Goal: Task Accomplishment & Management: Manage account settings

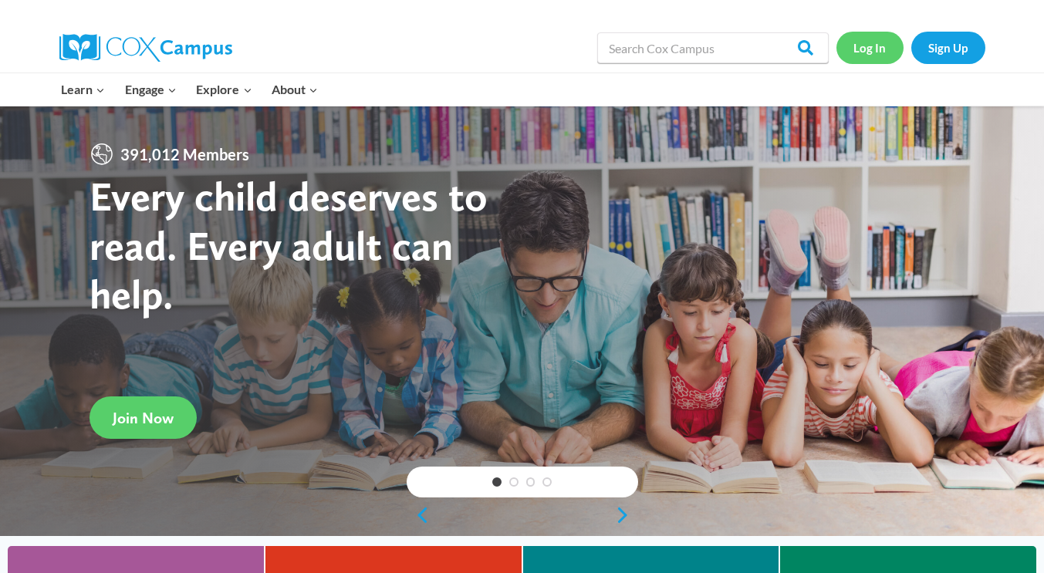
click at [868, 48] on link "Log In" at bounding box center [870, 48] width 67 height 32
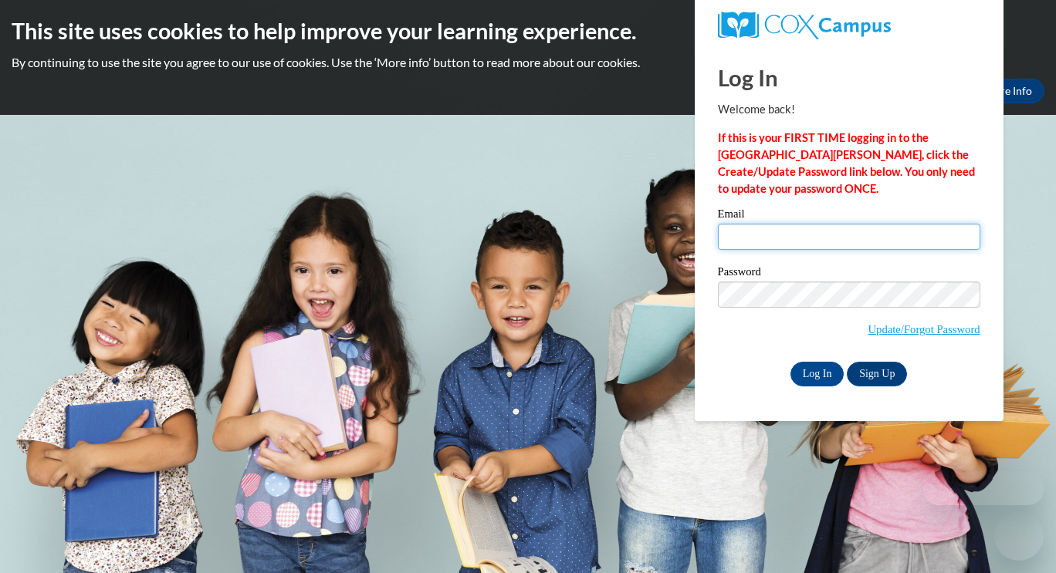
click at [804, 236] on input "Email" at bounding box center [849, 237] width 262 height 26
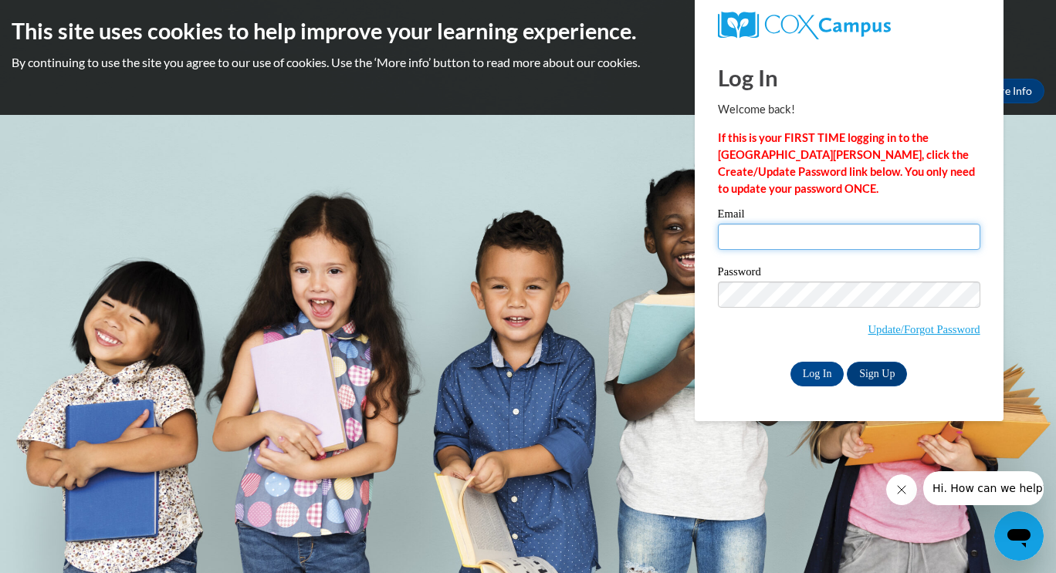
type input "[EMAIL_ADDRESS][DOMAIN_NAME]"
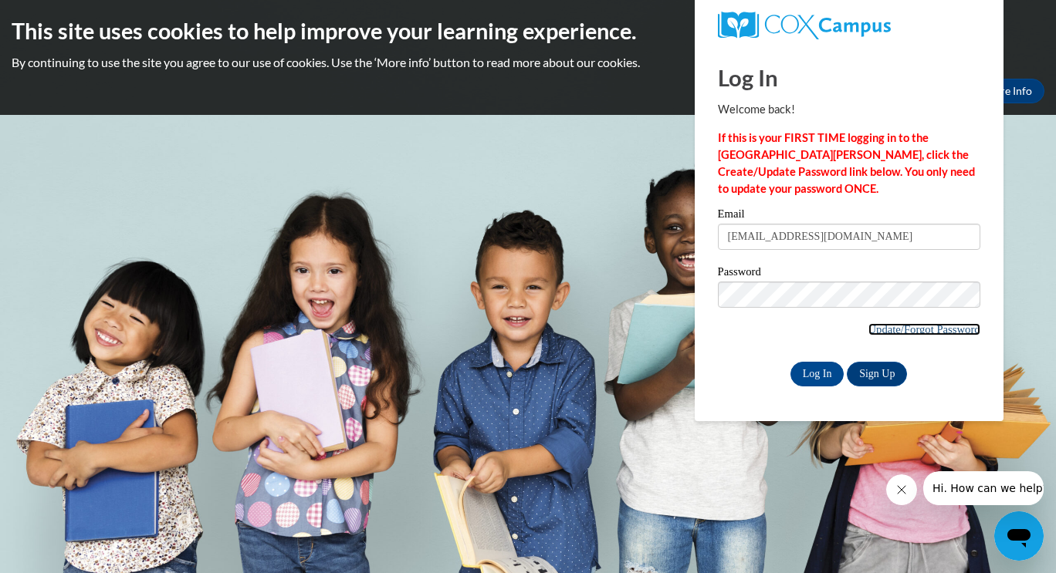
click at [874, 326] on link "Update/Forgot Password" at bounding box center [924, 329] width 112 height 12
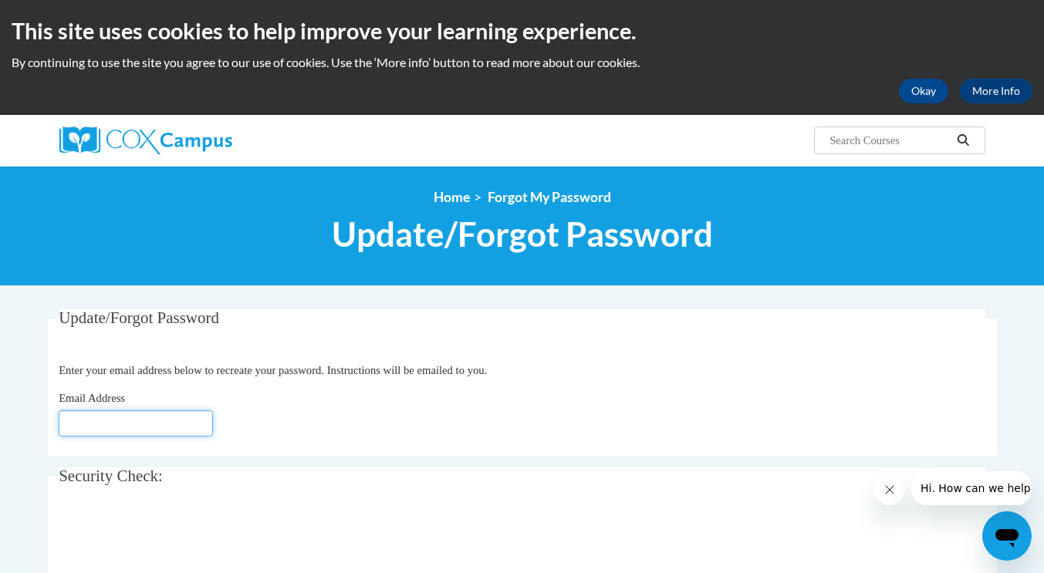
click at [86, 422] on input "Email Address" at bounding box center [136, 424] width 154 height 26
type input "mforbes@suzukischool.com"
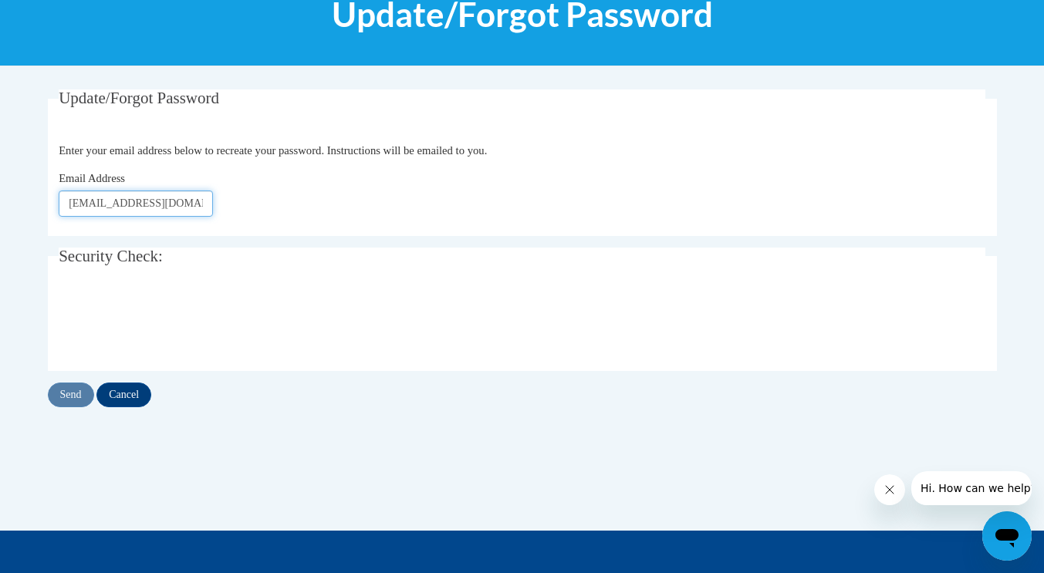
scroll to position [227, 0]
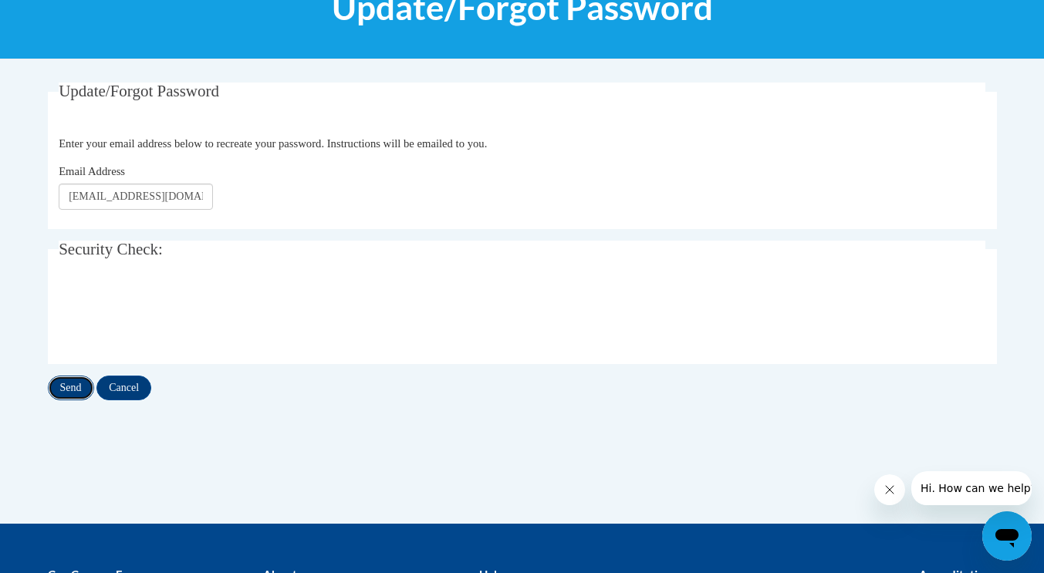
click at [75, 391] on input "Send" at bounding box center [71, 388] width 46 height 25
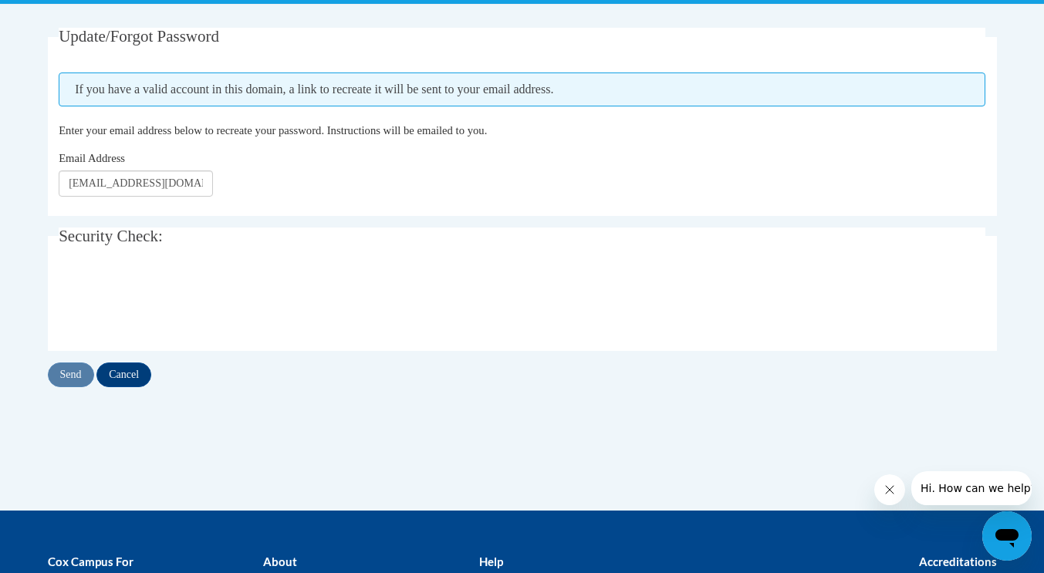
scroll to position [282, 0]
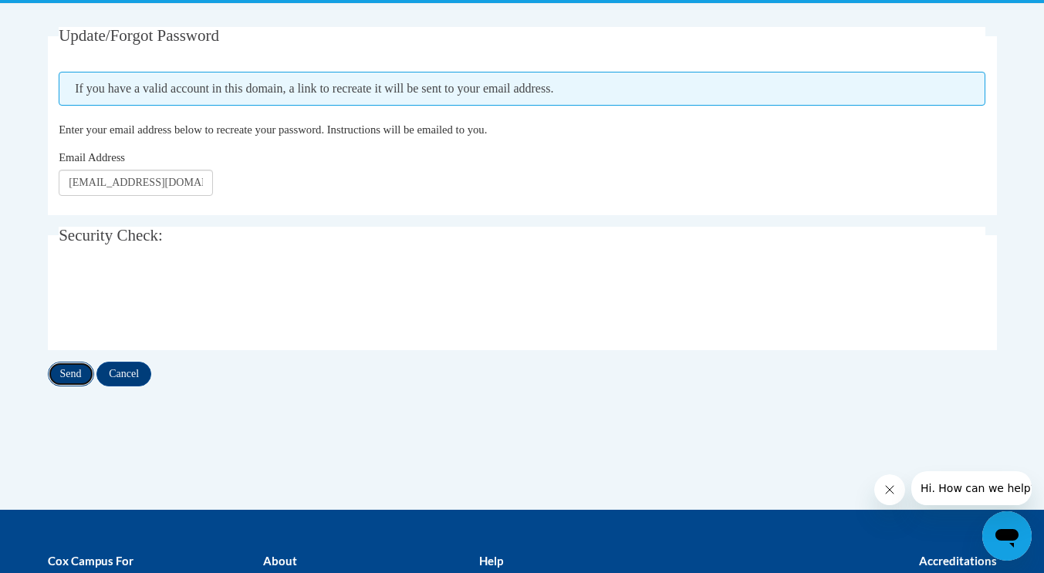
click at [73, 385] on input "Send" at bounding box center [71, 374] width 46 height 25
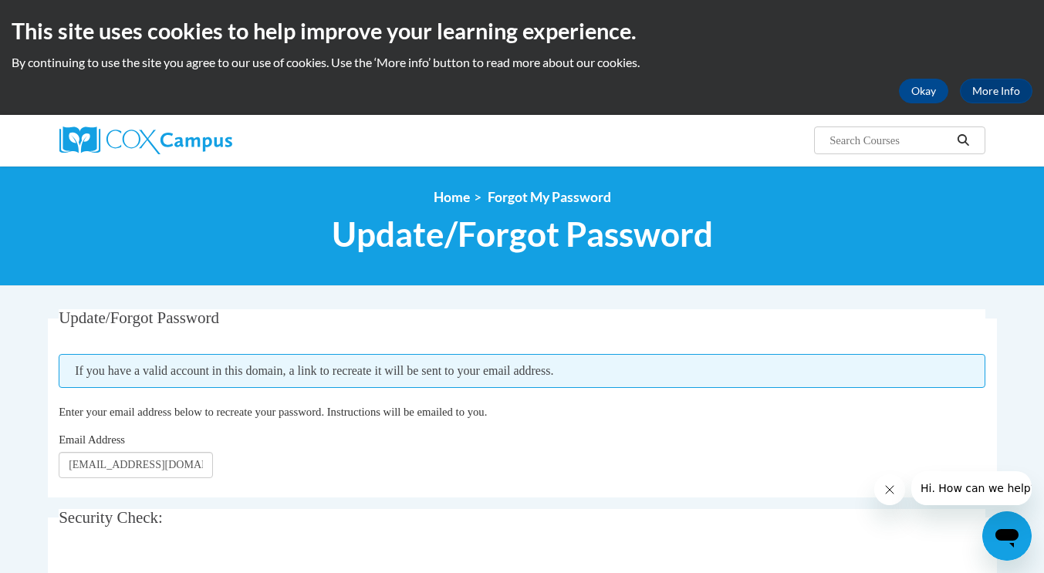
click at [1017, 556] on div "Open messaging window" at bounding box center [1007, 536] width 46 height 46
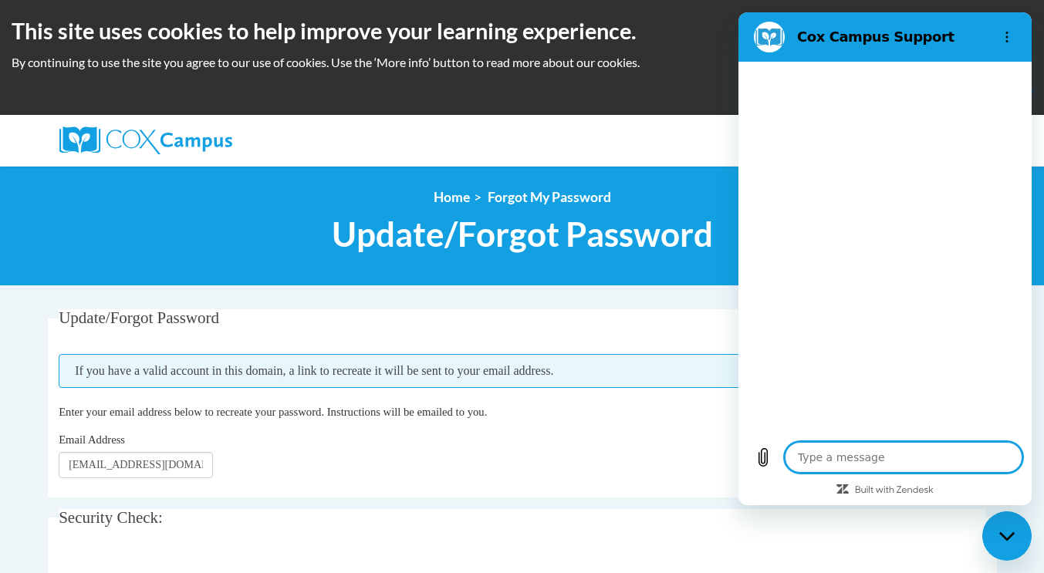
type textarea "x"
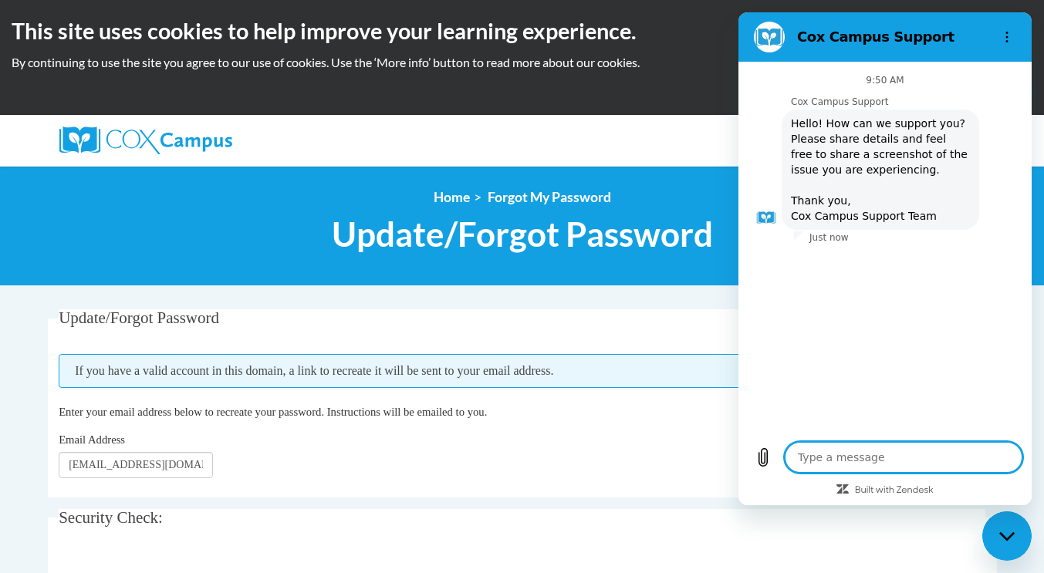
type textarea "H"
type textarea "x"
type textarea "Hi"
type textarea "x"
type textarea "Hi,"
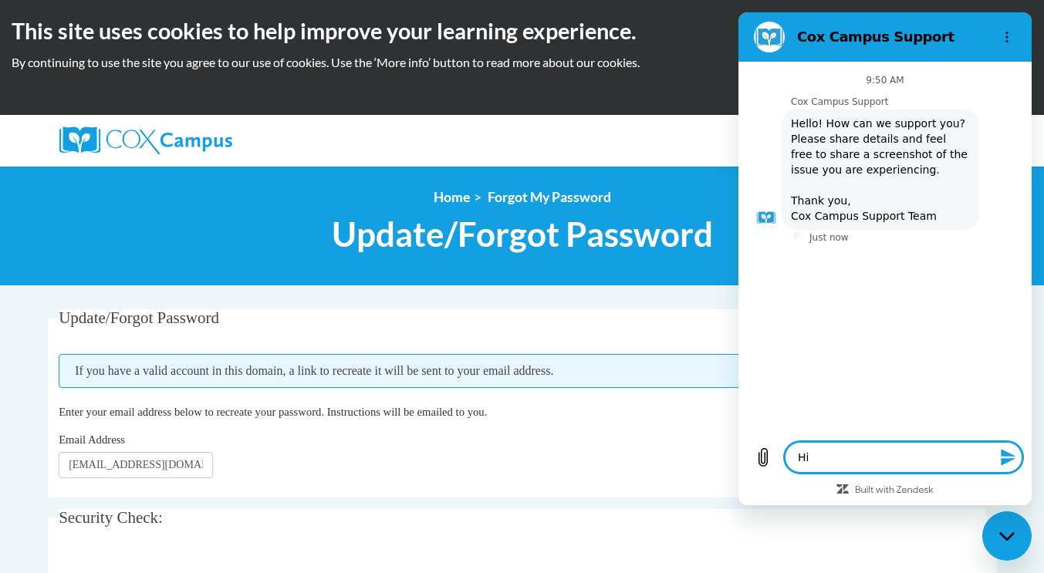
type textarea "x"
type textarea "Hi,"
type textarea "x"
type textarea "Hi, I"
type textarea "x"
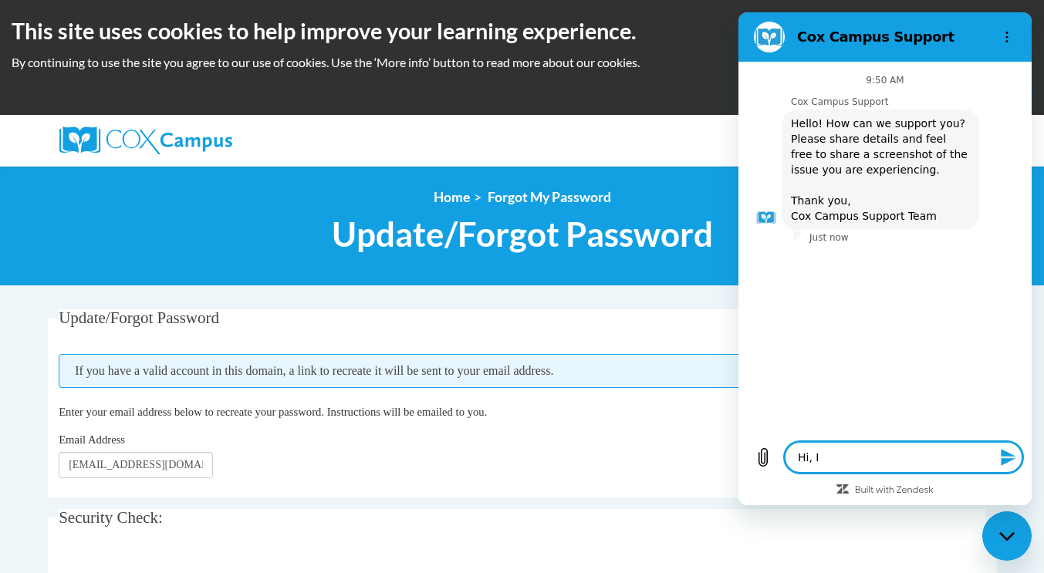
type textarea "Hi, I"
type textarea "x"
type textarea "Hi, I s"
type textarea "x"
type textarea "Hi, I sh"
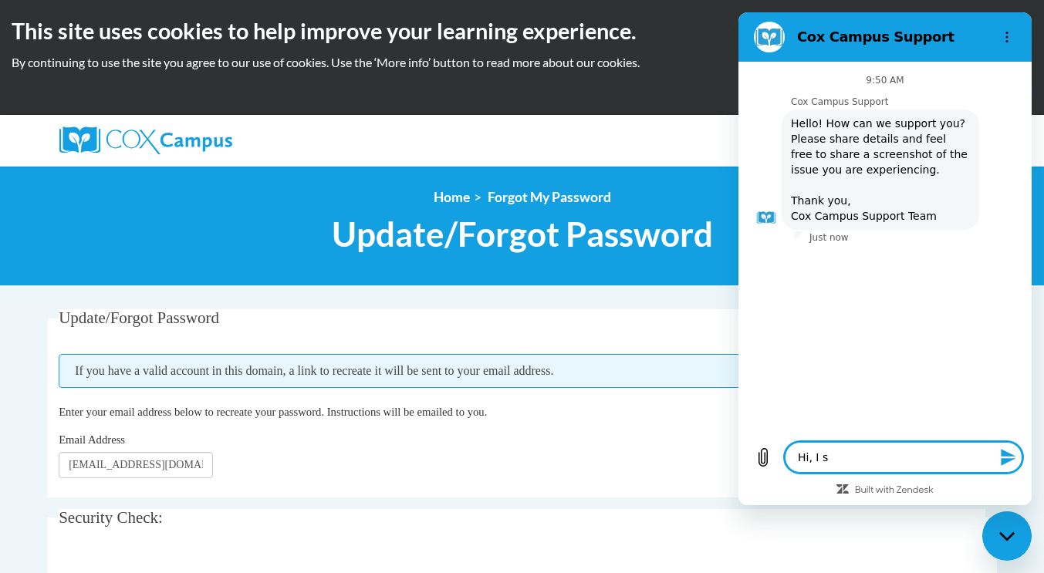
type textarea "x"
type textarea "Hi, I sho"
type textarea "x"
type textarea "Hi, I shou"
type textarea "x"
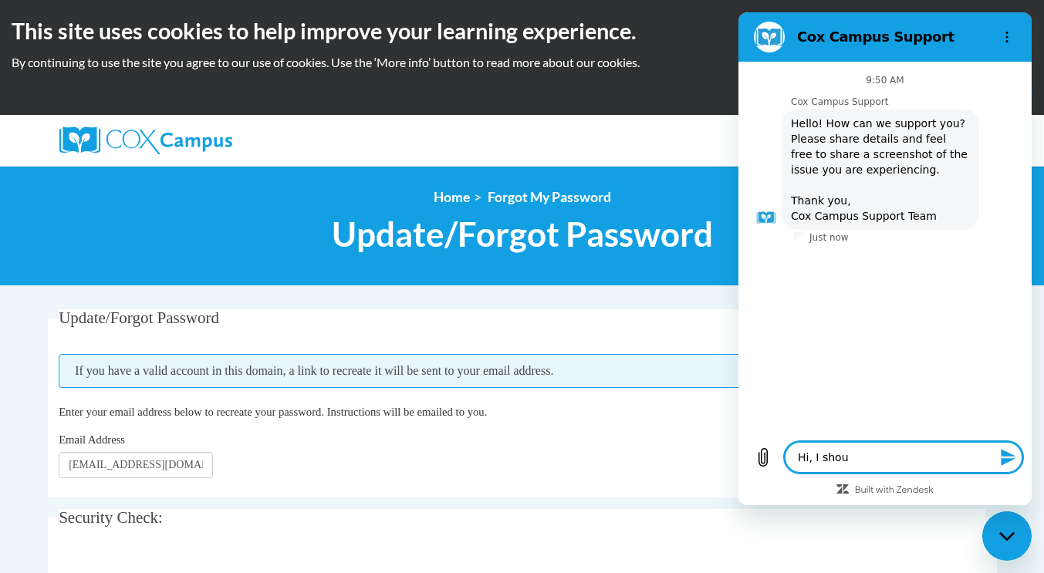
type textarea "Hi, I shoul"
type textarea "x"
type textarea "Hi, I should"
type textarea "x"
type textarea "Hi, I should"
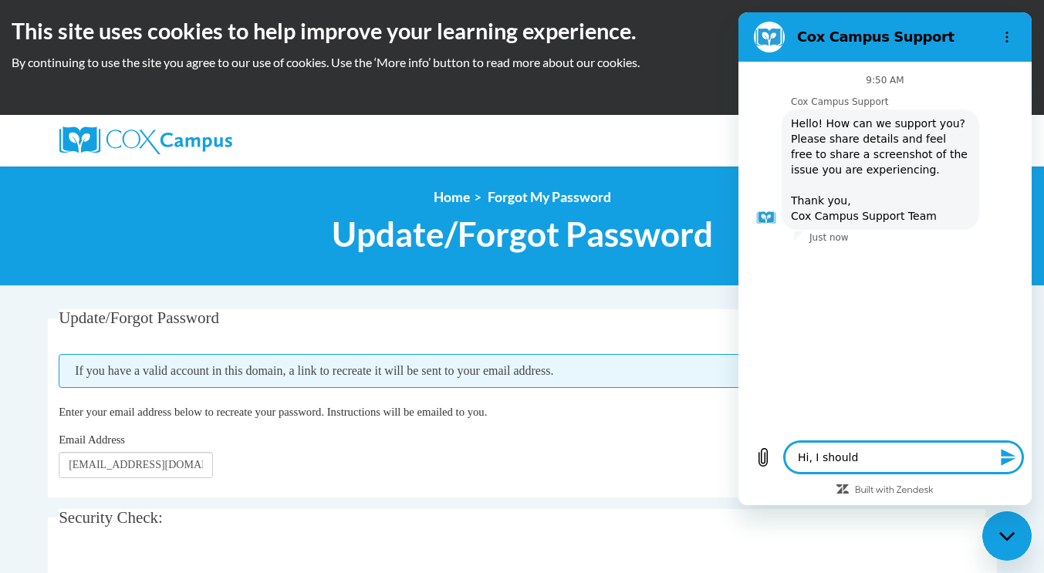
type textarea "x"
type textarea "Hi, I should h"
type textarea "x"
type textarea "Hi, I should ha"
type textarea "x"
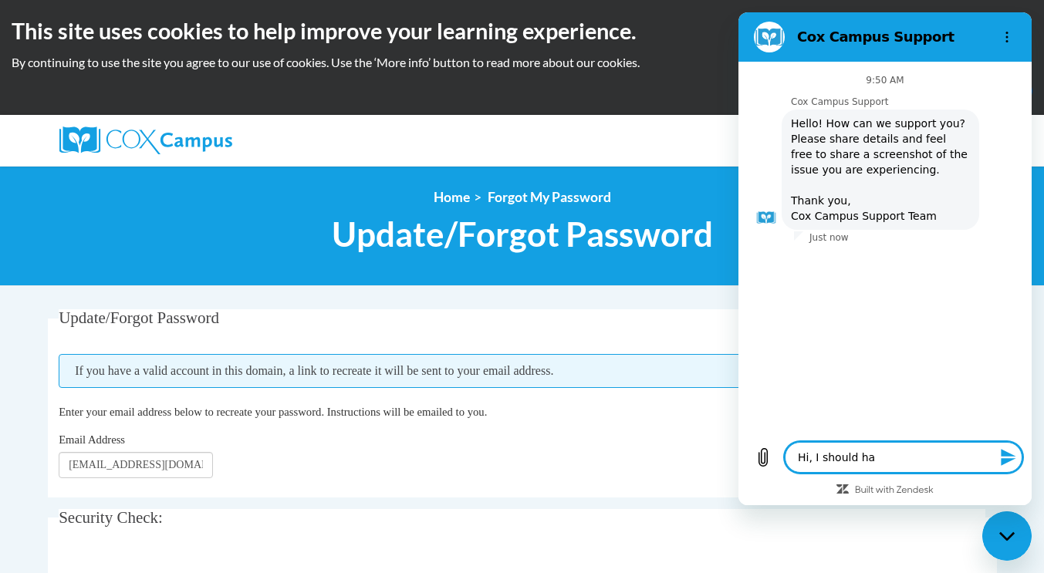
type textarea "Hi, I should hav"
type textarea "x"
type textarea "Hi, I should have"
type textarea "x"
type textarea "Hi, I should have"
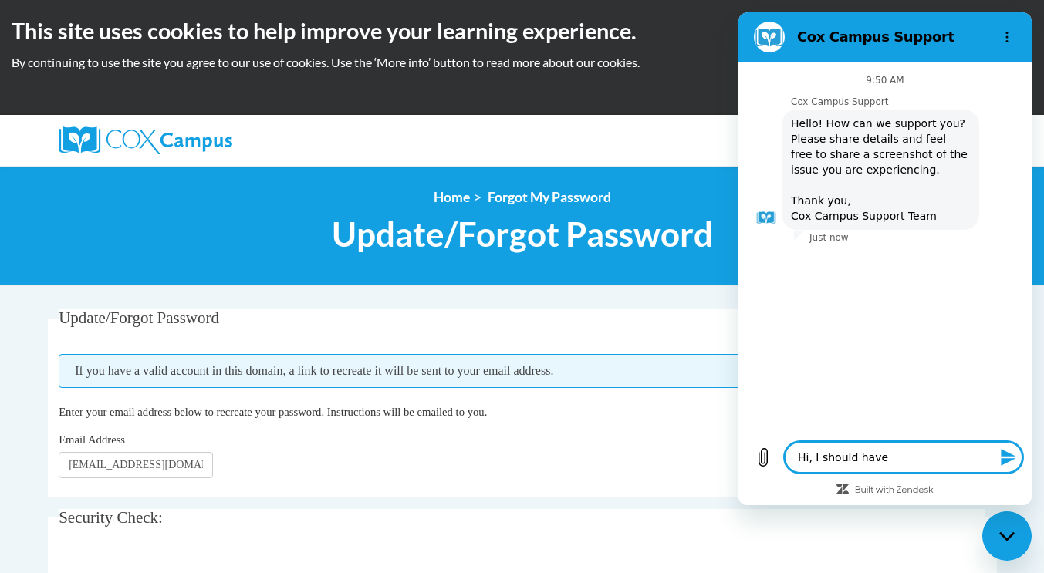
type textarea "x"
type textarea "Hi, I should have r"
type textarea "x"
type textarea "Hi, I should have re"
type textarea "x"
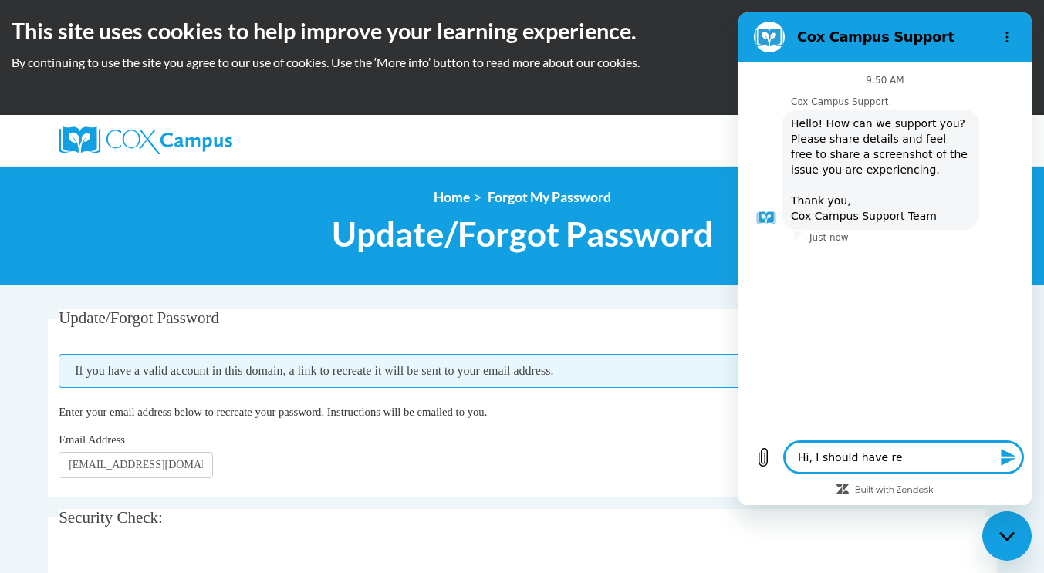
type textarea "Hi, I should have rec"
type textarea "x"
type textarea "Hi, I should have rece"
type textarea "x"
type textarea "Hi, I should have recei"
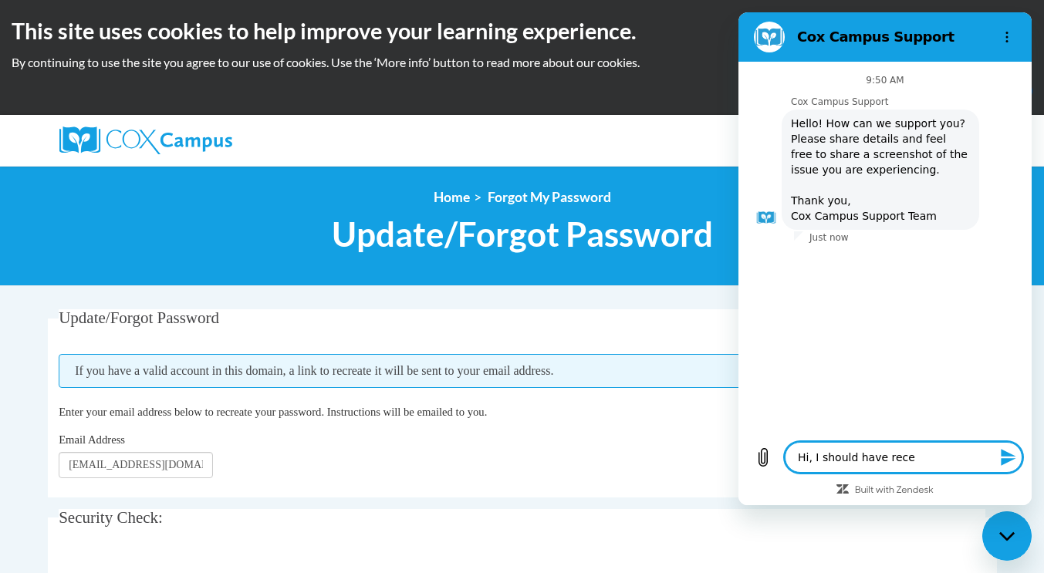
type textarea "x"
type textarea "Hi, I should have receiv"
type textarea "x"
type textarea "Hi, I should have receive"
type textarea "x"
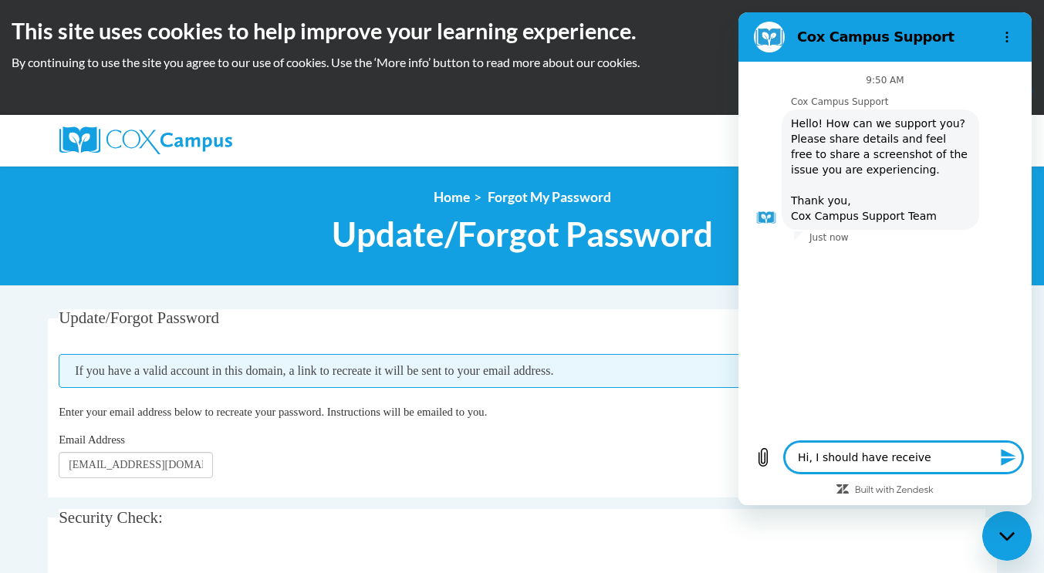
type textarea "Hi, I should have received"
type textarea "x"
type textarea "Hi, I should have received"
type textarea "x"
type textarea "Hi, I should have received a"
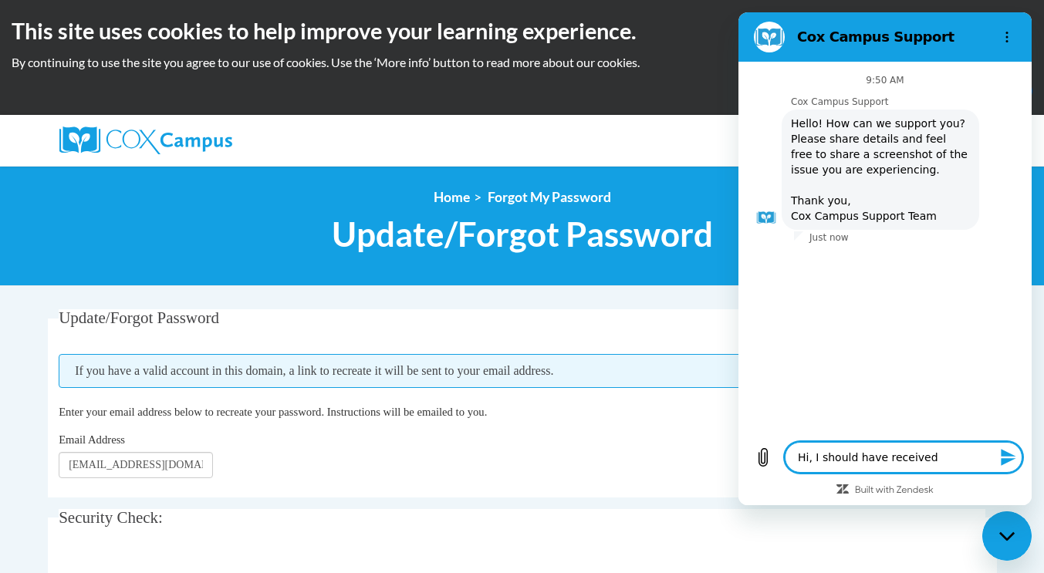
type textarea "x"
type textarea "Hi, I should have received an"
type textarea "x"
type textarea "Hi, I should have received an"
type textarea "x"
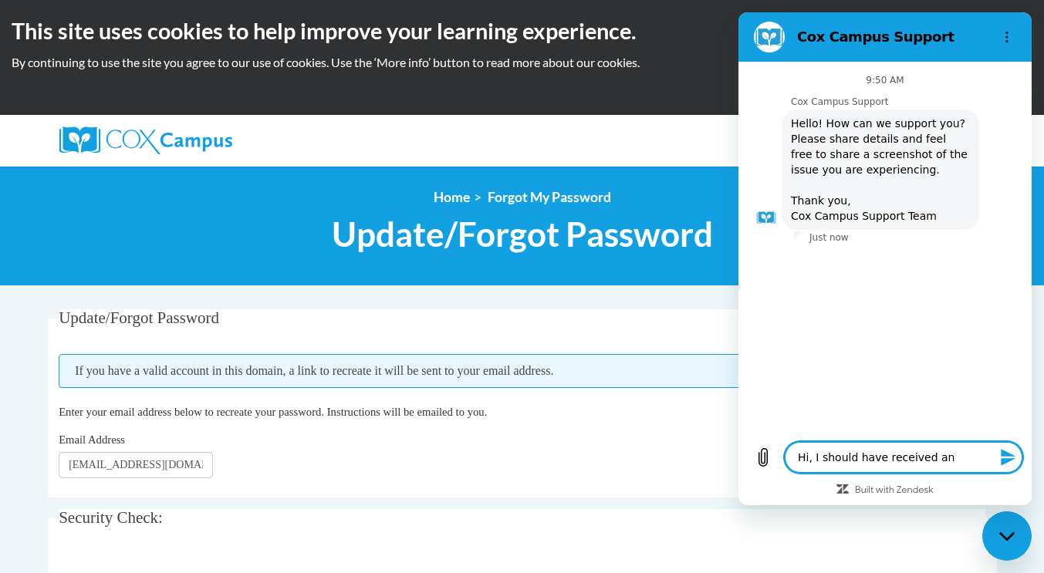
type textarea "Hi, I should have received an e"
type textarea "x"
type textarea "Hi, I should have received an em"
type textarea "x"
type textarea "Hi, I should have received an ema"
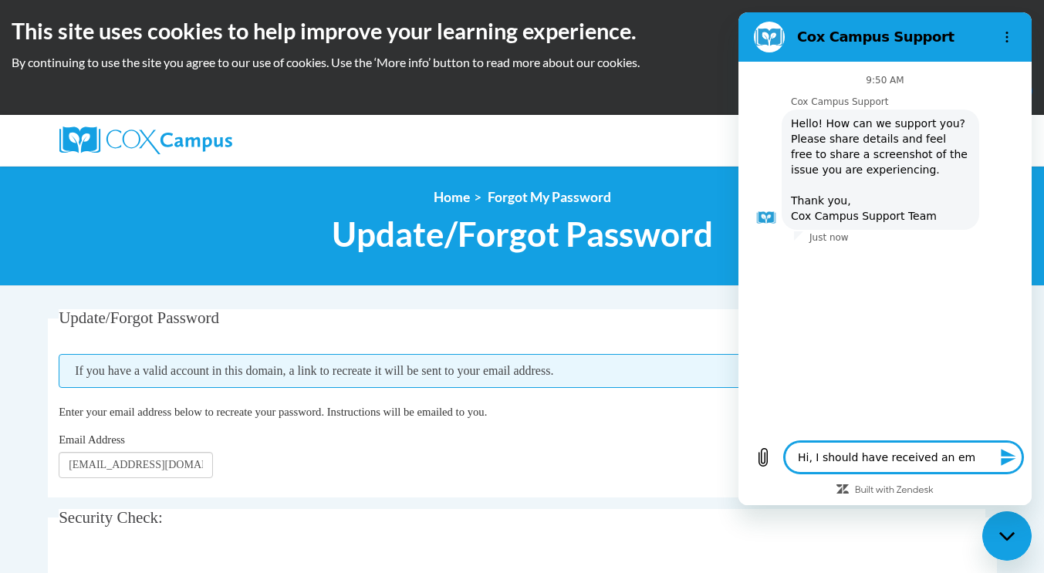
type textarea "x"
type textarea "Hi, I should have received an emai"
type textarea "x"
type textarea "Hi, I should have received an email"
type textarea "x"
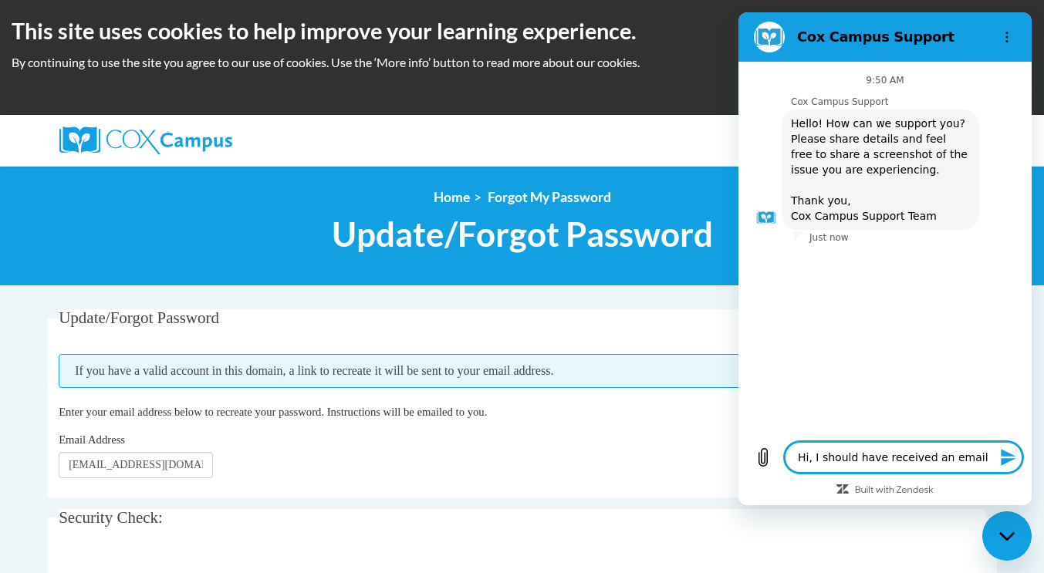
type textarea "Hi, I should have received an email"
type textarea "x"
type textarea "Hi, I should have received an email r"
type textarea "x"
type textarea "Hi, I should have received an email re"
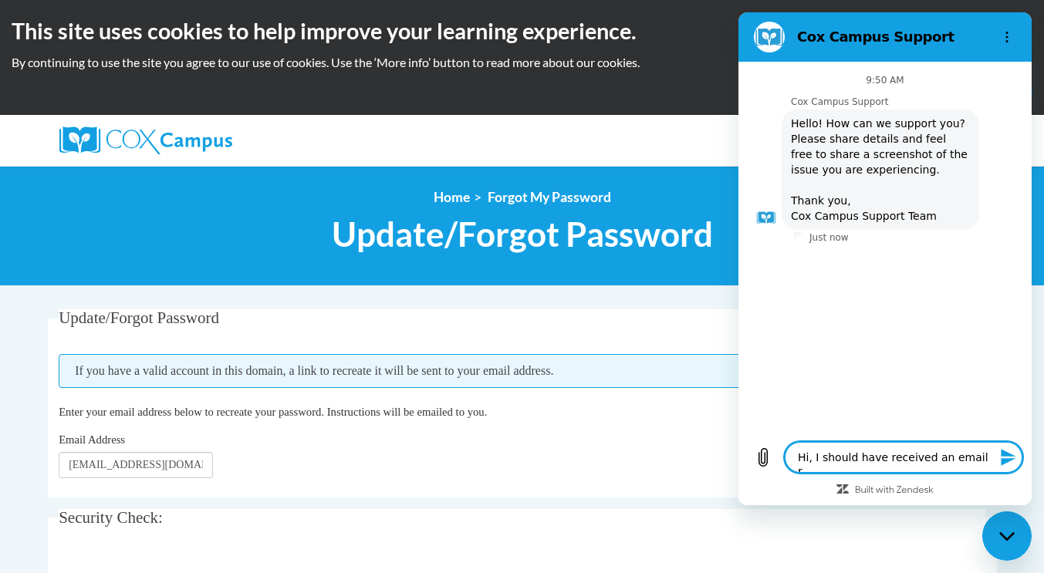
type textarea "x"
type textarea "Hi, I should have received an email reg"
type textarea "x"
type textarea "Hi, I should have received an email rega"
type textarea "x"
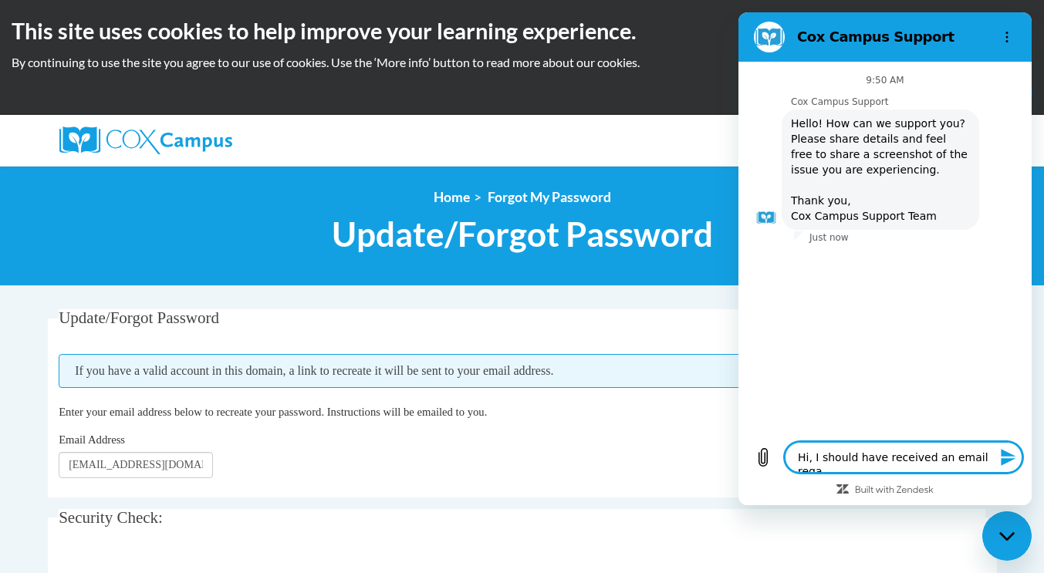
type textarea "Hi, I should have received an email regar"
type textarea "x"
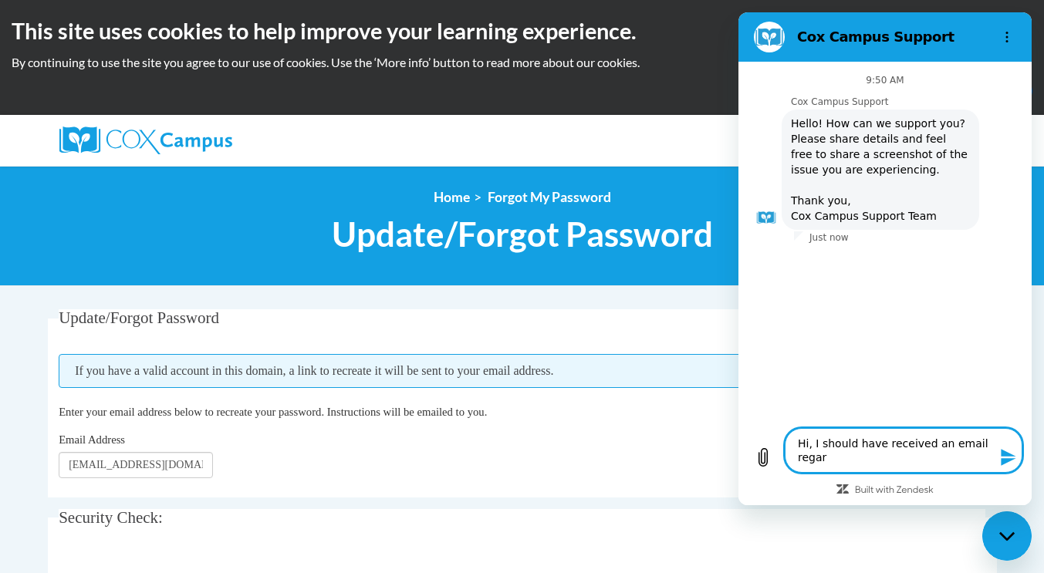
type textarea "Hi, I should have received an email regard"
type textarea "x"
type textarea "Hi, I should have received an email regardi"
type textarea "x"
type textarea "Hi, I should have received an email regardin"
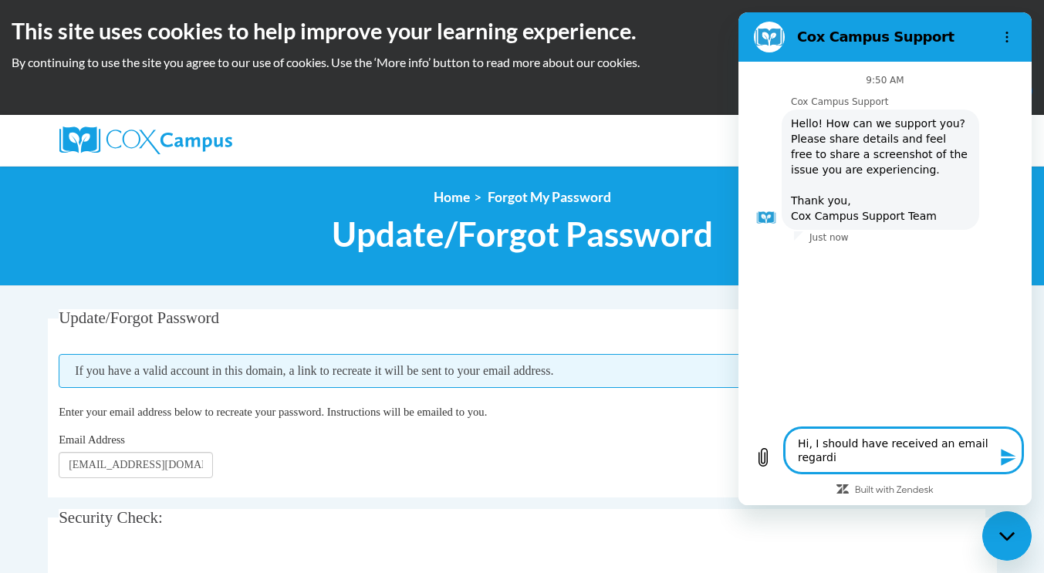
type textarea "x"
type textarea "Hi, I should have received an email regarding"
type textarea "x"
type textarea "Hi, I should have received an email regarding"
type textarea "x"
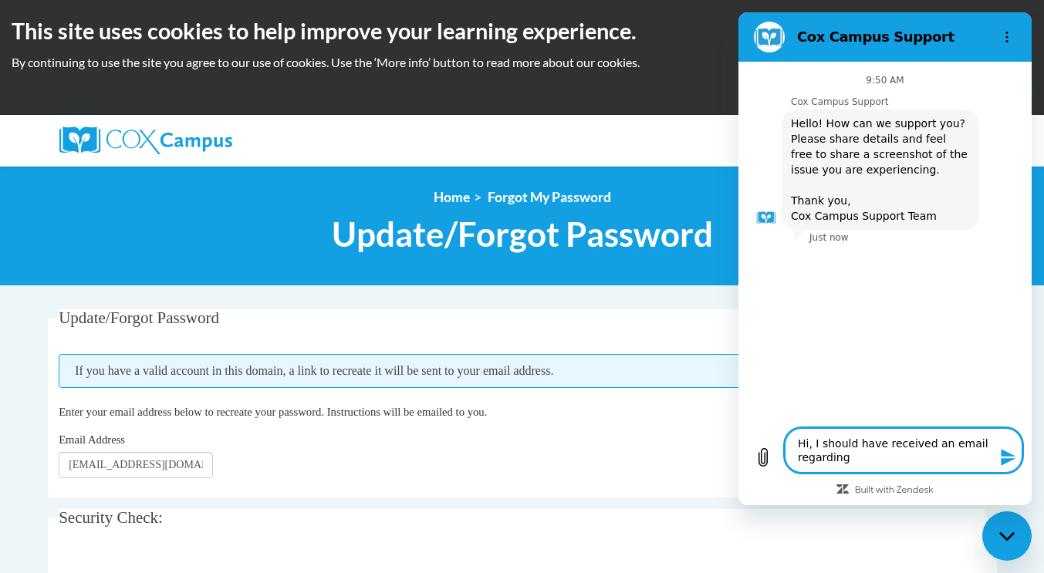
type textarea "Hi, I should have received an email regarding t"
type textarea "x"
type textarea "Hi, I should have received an email regarding th"
type textarea "x"
type textarea "Hi, I should have received an email regarding the"
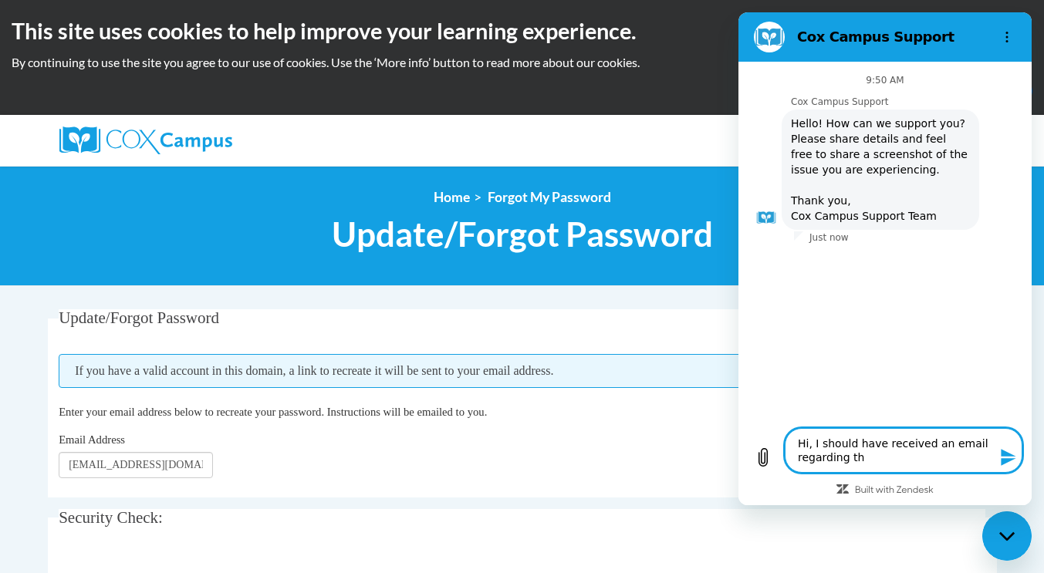
type textarea "x"
type textarea "Hi, I should have received an email regarding the"
type textarea "x"
type textarea "Hi, I should have received an email regarding the M"
type textarea "x"
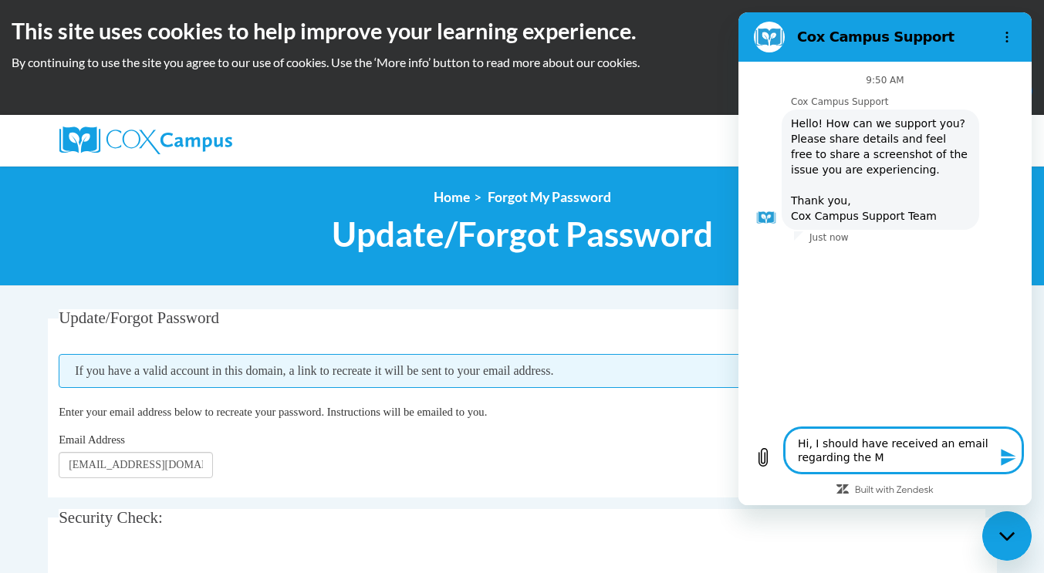
type textarea "Hi, I should have received an email regarding the Ma"
type textarea "x"
type textarea "Hi, I should have received an email regarding the May"
type textarea "x"
type textarea "Hi, I should have received an email regarding the Mayr"
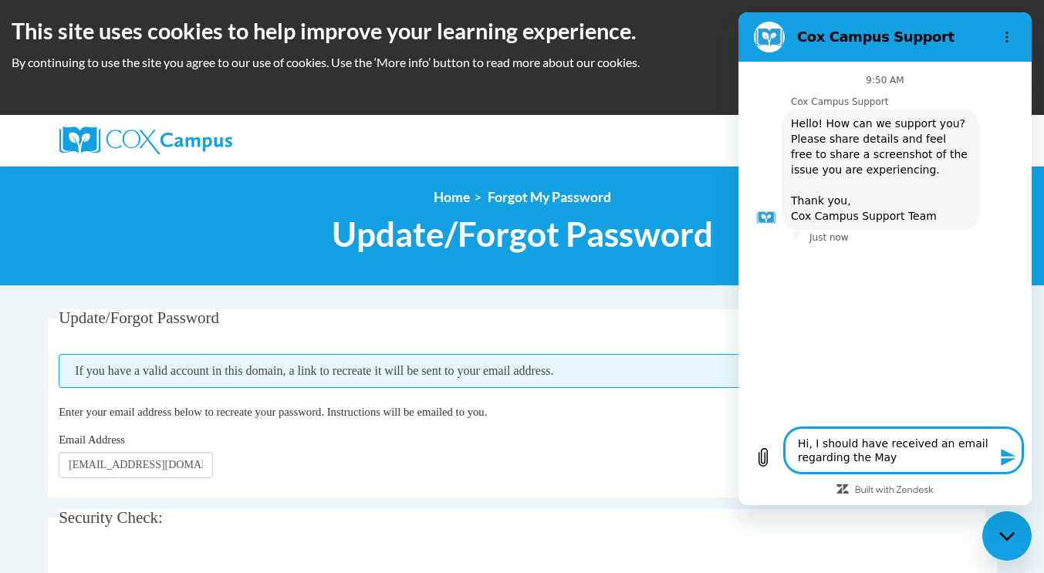
type textarea "x"
type textarea "Hi, I should have received an email regarding the May"
type textarea "x"
type textarea "Hi, I should have received an email regarding the Mayo"
type textarea "x"
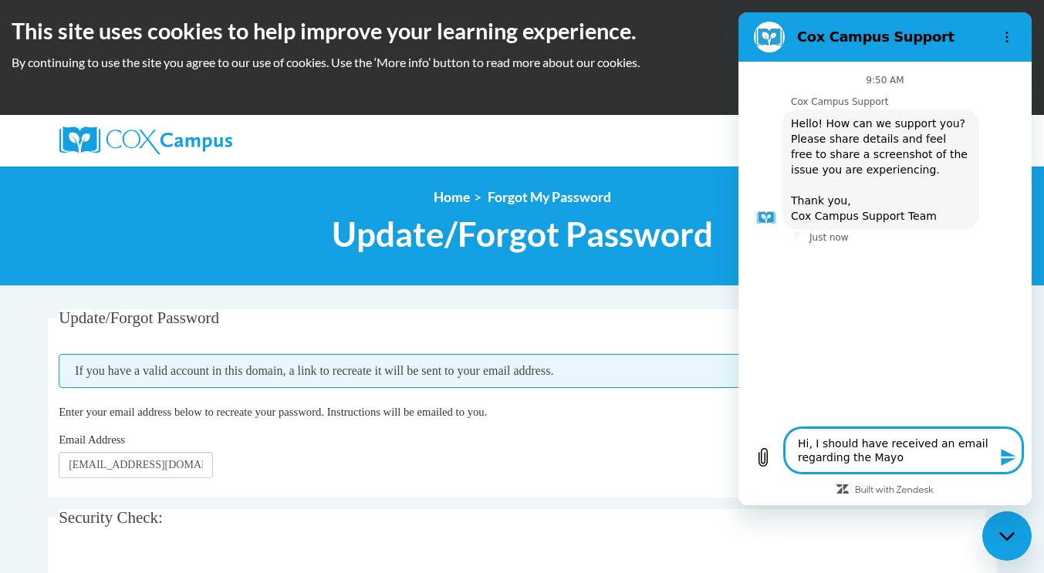
type textarea "Hi, I should have received an email regarding the Mayor"
type textarea "x"
type textarea "Hi, I should have received an email regarding the Mayor'"
type textarea "x"
type textarea "Hi, I should have received an email regarding the Mayor's"
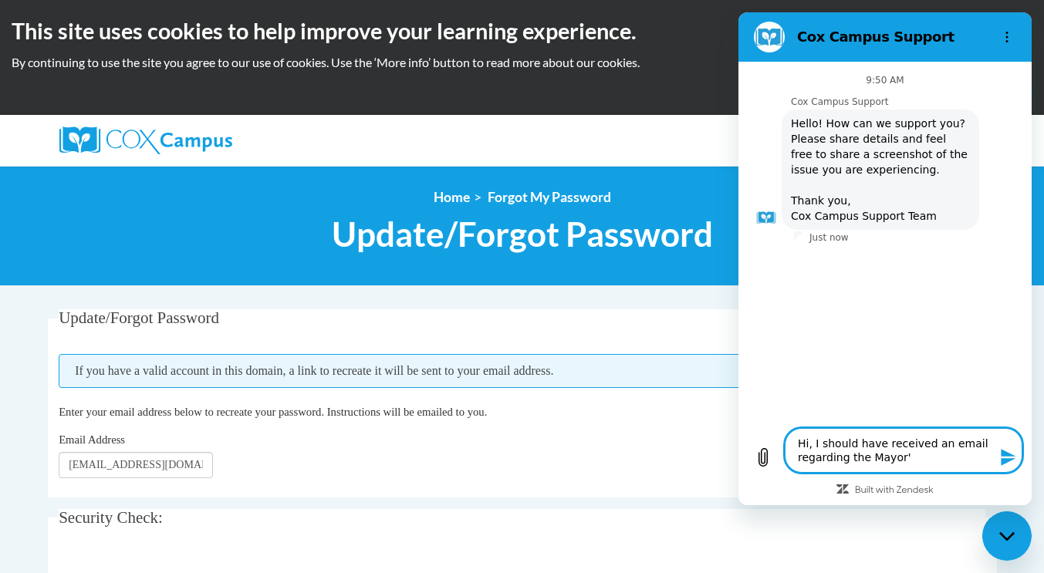
type textarea "x"
type textarea "Hi, I should have received an email regarding the Mayor's"
type textarea "x"
type textarea "Hi, I should have received an email regarding the Mayor's E"
type textarea "x"
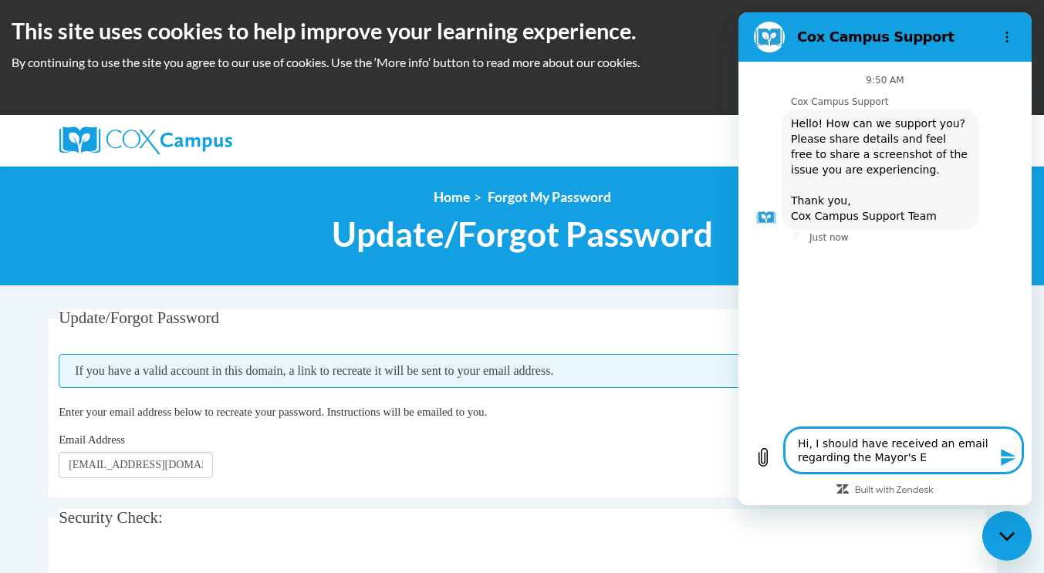
type textarea "Hi, I should have received an email regarding the Mayor's Ea"
type textarea "x"
type textarea "Hi, I should have received an email regarding the Mayor's Ear"
type textarea "x"
type textarea "Hi, I should have received an email regarding the Mayor's Earl"
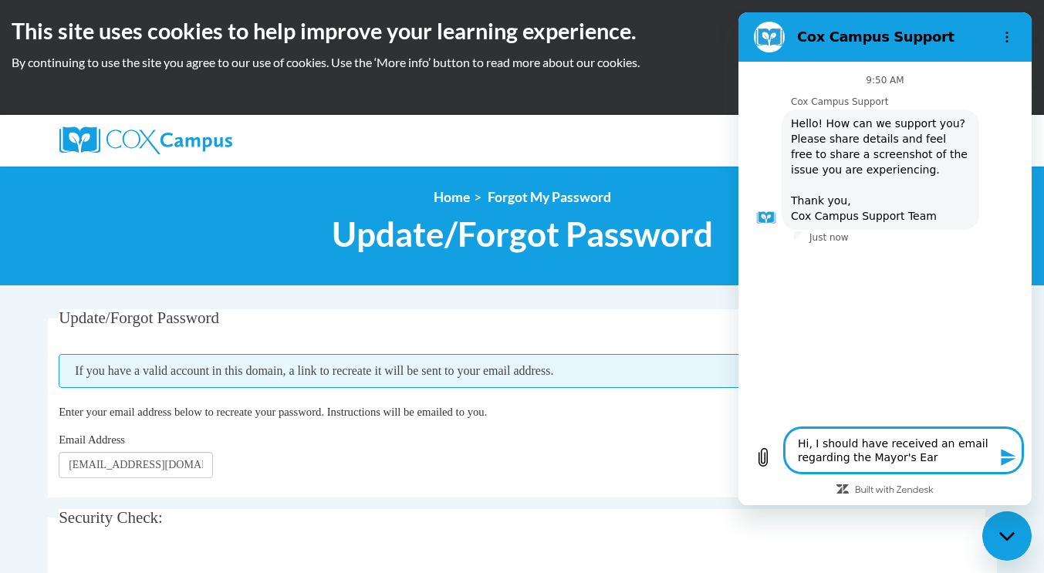
type textarea "x"
type textarea "Hi, I should have received an email regarding the Mayor's Early"
type textarea "x"
type textarea "Hi, I should have received an email regarding the Mayor's Early"
type textarea "x"
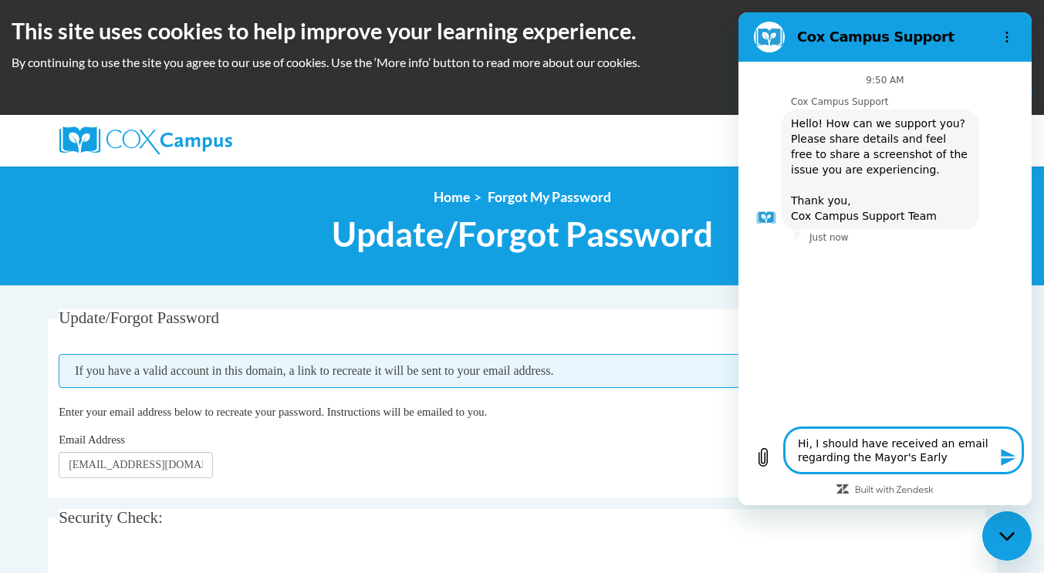
type textarea "Hi, I should have received an email regarding the Mayor's Early C"
type textarea "x"
type textarea "Hi, I should have received an email regarding the Mayor's Early Ch"
type textarea "x"
type textarea "Hi, I should have received an email regarding the Mayor's Early Chi"
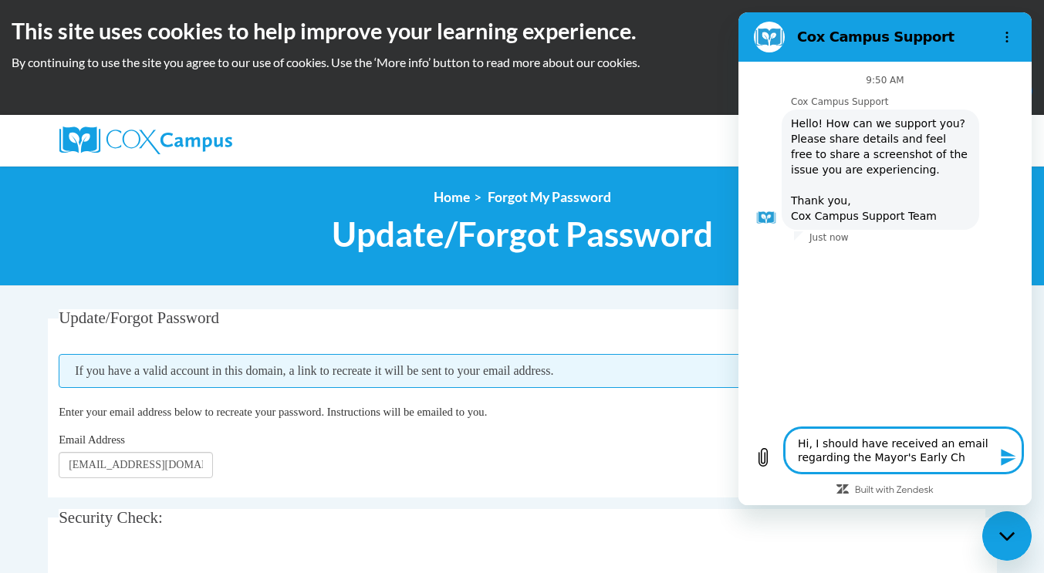
type textarea "x"
type textarea "Hi, I should have received an email regarding the Mayor's Early Chil"
type textarea "x"
type textarea "Hi, I should have received an email regarding the Mayor's Early Child"
type textarea "x"
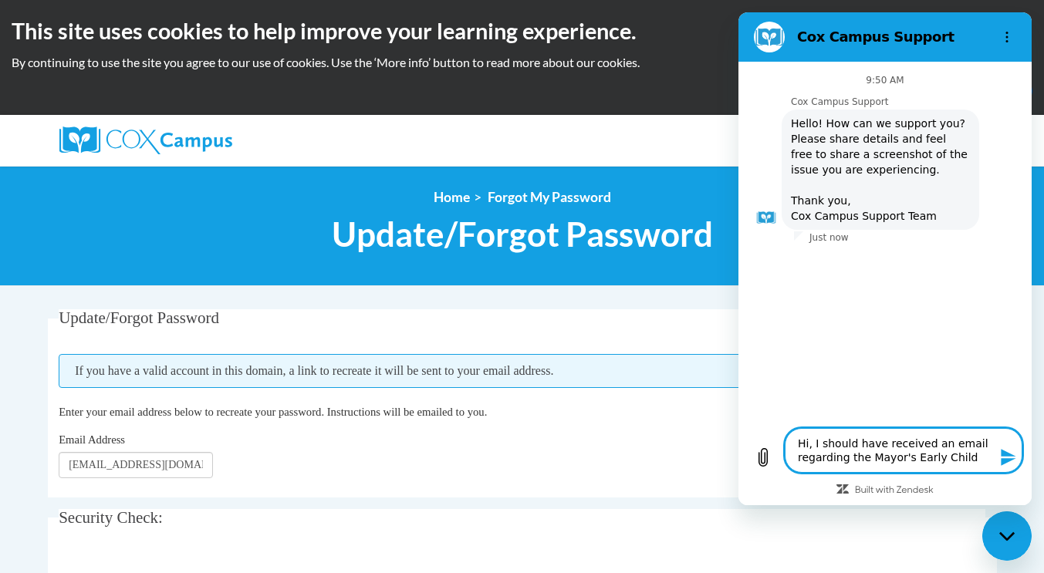
type textarea "Hi, I should have received an email regarding the Mayor's Early Childg"
type textarea "x"
type textarea "Hi, I should have received an email regarding the Mayor's Early Child"
type textarea "x"
type textarea "Hi, I should have received an email regarding the Mayor's Early Childh"
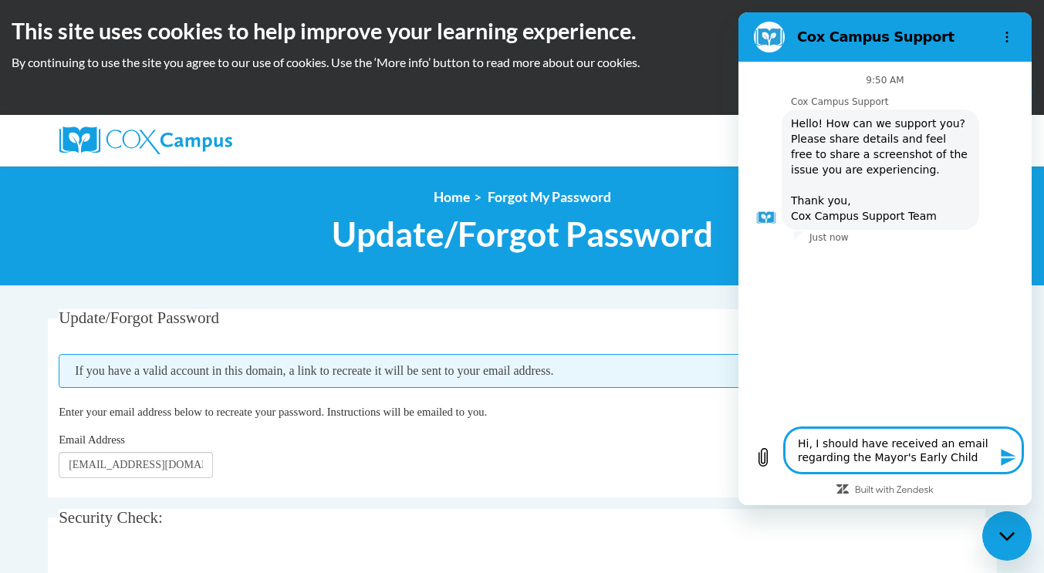
type textarea "x"
type textarea "Hi, I should have received an email regarding the Mayor's Early Childho"
type textarea "x"
type textarea "Hi, I should have received an email regarding the Mayor's Early Childhoo"
type textarea "x"
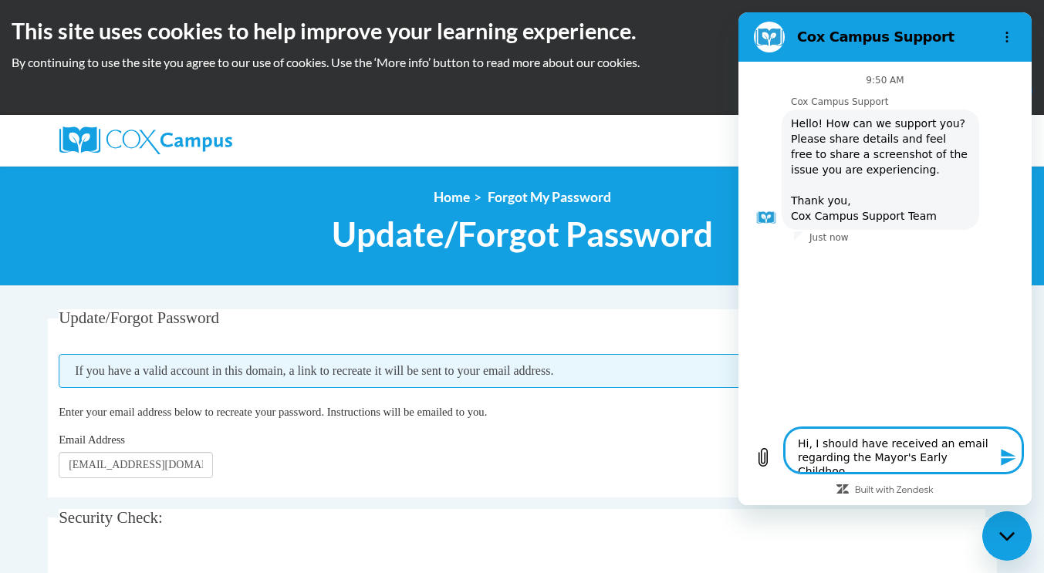
type textarea "Hi, I should have received an email regarding the Mayor's Early Childhood"
type textarea "x"
type textarea "Hi, I should have received an email regarding the Mayor's Early Childhood"
type textarea "x"
type textarea "Hi, I should have received an email regarding the Mayor's Early Childhood"
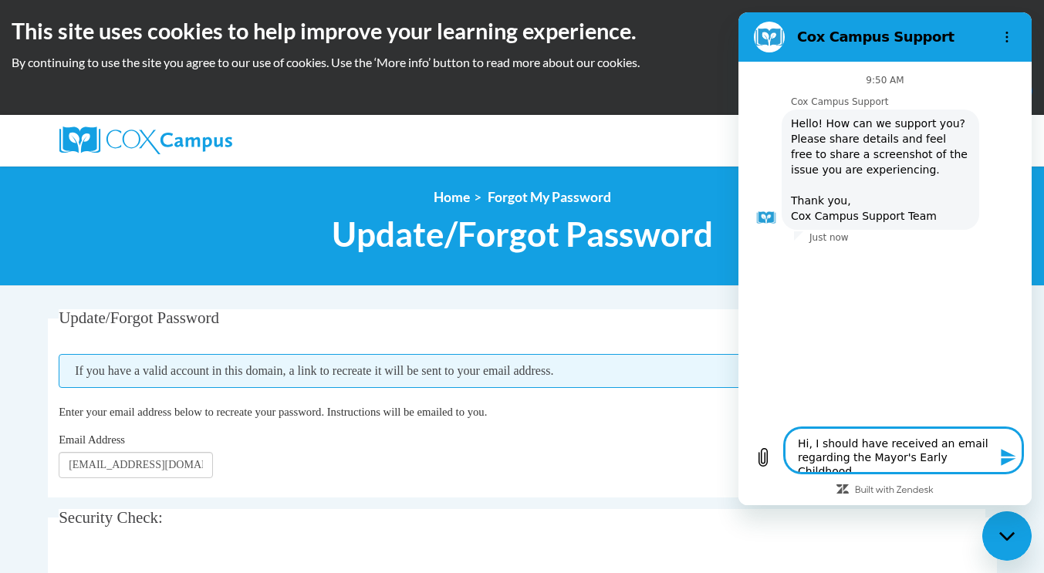
type textarea "x"
type textarea "Hi, I should have received an email regarding the Mayor's Early Childhood C"
type textarea "x"
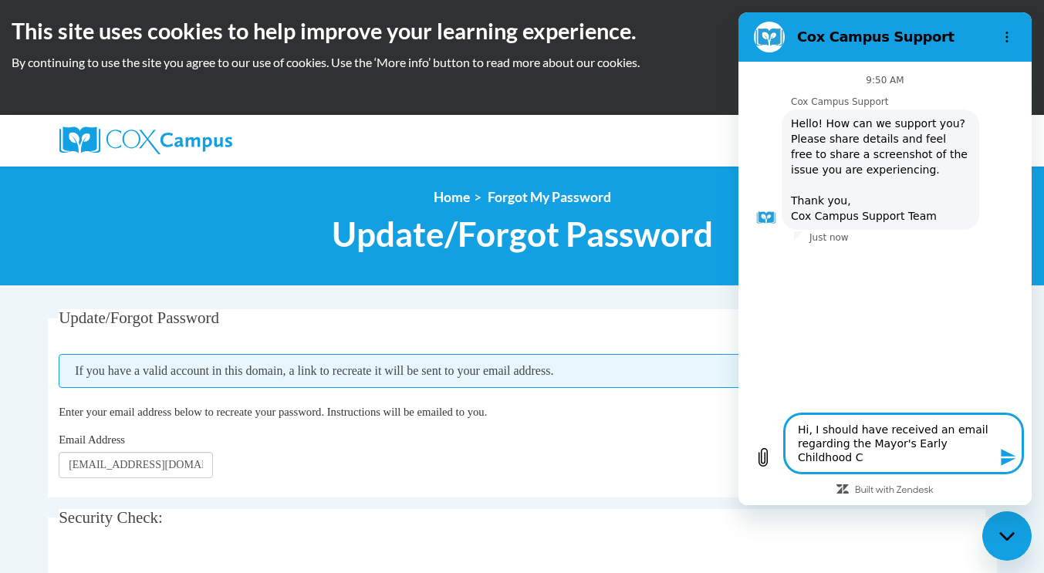
type textarea "Hi, I should have received an email regarding the Mayor's Early Childhood Ch"
type textarea "x"
type textarea "Hi, I should have received an email regarding the Mayor's Early Childhood Cha"
type textarea "x"
type textarea "Hi, I should have received an email regarding the Mayor's Early Childhood Cham"
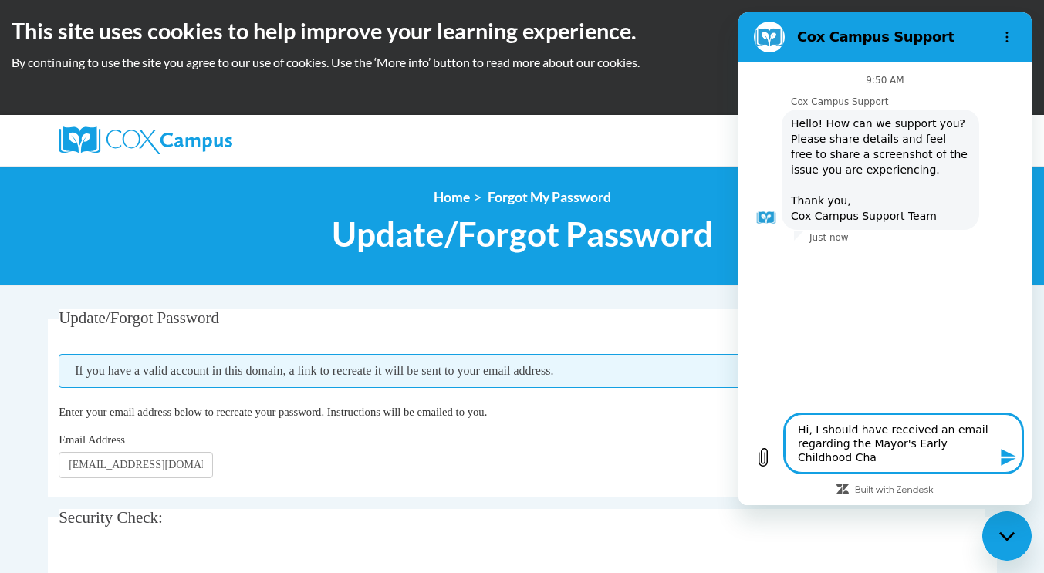
type textarea "x"
type textarea "Hi, I should have received an email regarding the Mayor's Early Childhood Champ"
type textarea "x"
type textarea "Hi, I should have received an email regarding the Mayor's Early Childhood Champi"
type textarea "x"
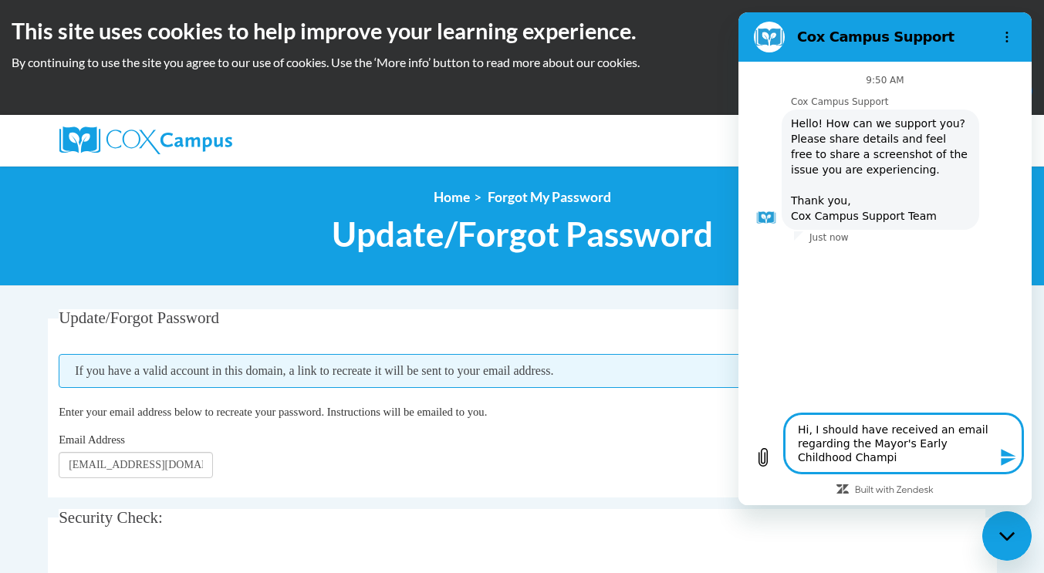
type textarea "Hi, I should have received an email regarding the Mayor's Early Childhood Champ…"
type textarea "x"
type textarea "Hi, I should have received an email regarding the Mayor's Early Childhood Champ…"
type textarea "x"
type textarea "Hi, I should have received an email regarding the Mayor's Early Childhood Champ…"
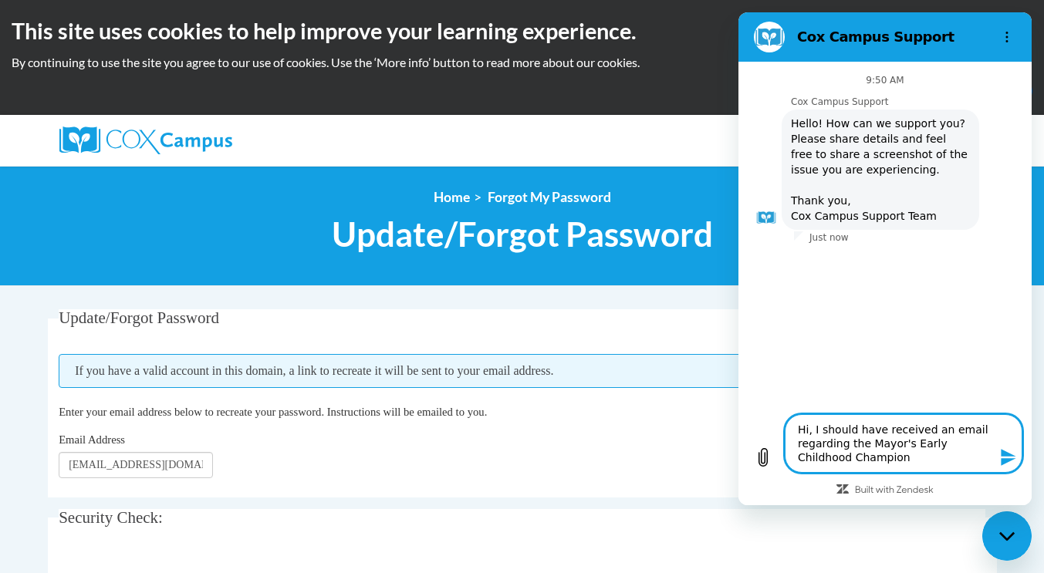
type textarea "x"
type textarea "Hi, I should have received an email regarding the Mayor's Early Childhood Champ…"
type textarea "x"
type textarea "Hi, I should have received an email regarding the Mayor's Early Childhood Champ…"
type textarea "x"
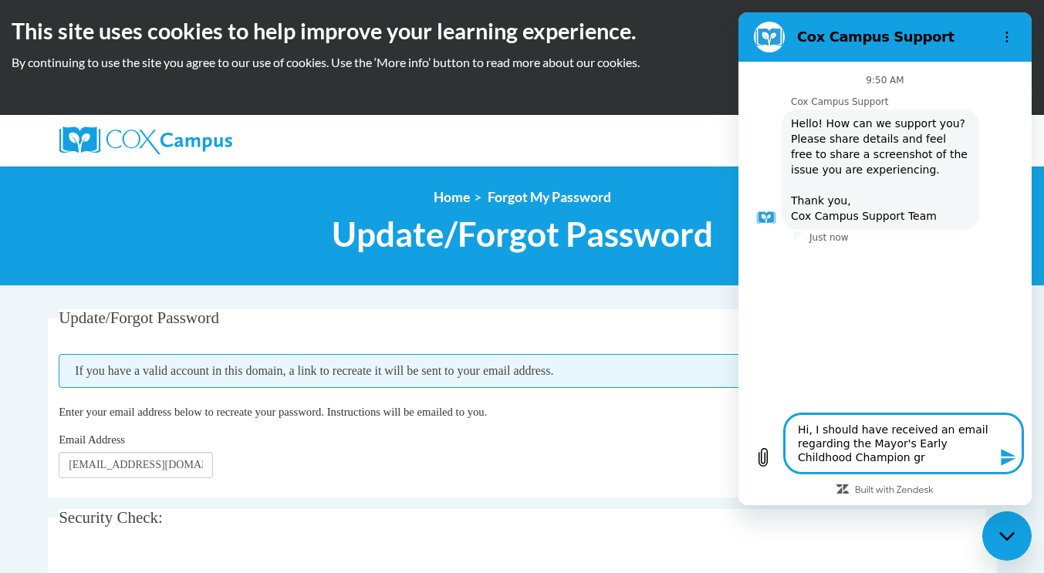
type textarea "Hi, I should have received an email regarding the Mayor's Early Childhood Champ…"
type textarea "x"
type textarea "Hi, I should have received an email regarding the Mayor's Early Childhood Champ…"
type textarea "x"
type textarea "Hi, I should have received an email regarding the Mayor's Early Childhood Champ…"
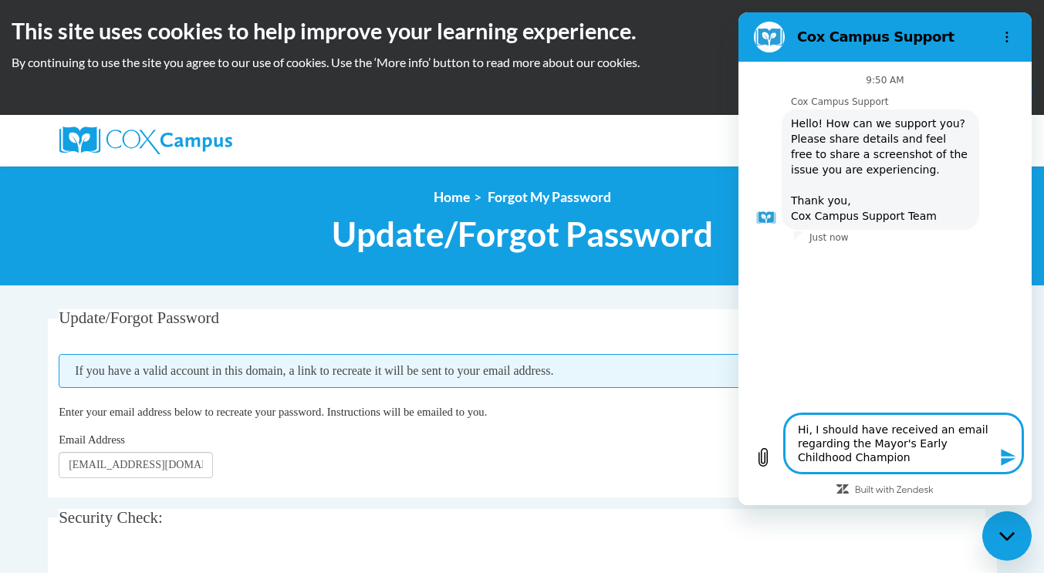
type textarea "x"
type textarea "Hi, I should have received an email regarding the Mayor's Early Childhood Champ…"
type textarea "x"
type textarea "Hi, I should have received an email regarding the Mayor's Early Childhood Champ…"
type textarea "x"
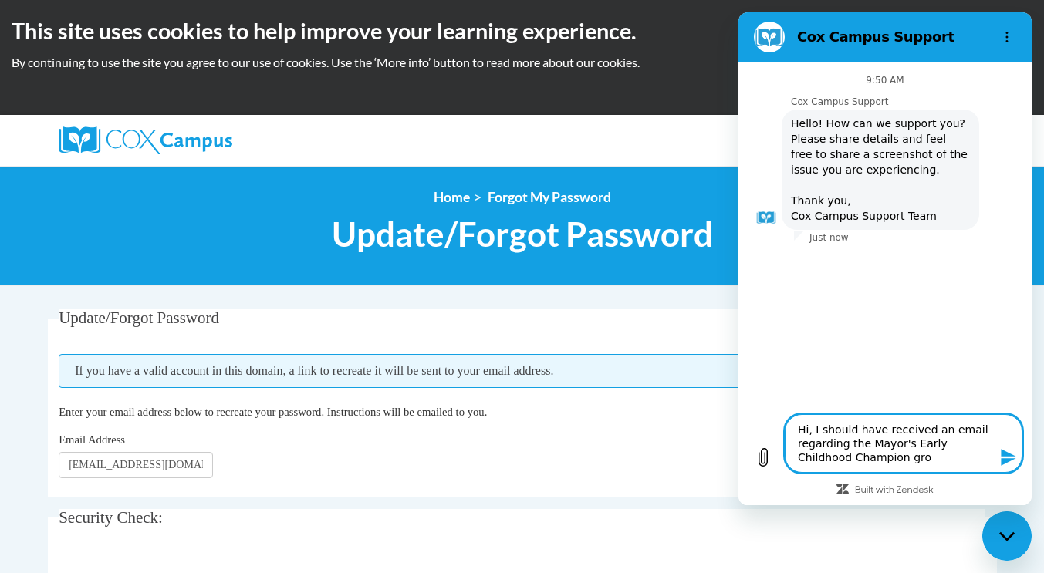
type textarea "Hi, I should have received an email regarding the Mayor's Early Childhood Champ…"
type textarea "x"
type textarea "Hi, I should have received an email regarding the Mayor's Early Childhood Champ…"
type textarea "x"
type textarea "Hi, I should have received an email regarding the Mayor's Early Childhood Champ…"
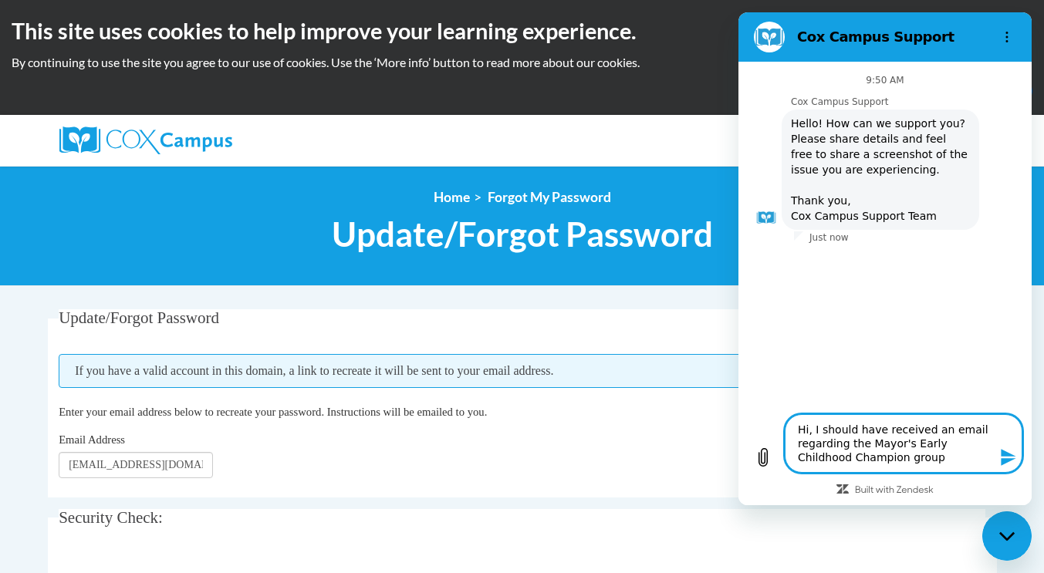
type textarea "x"
type textarea "Hi, I should have received an email regarding the Mayor's Early Childhood Champ…"
type textarea "x"
type textarea "Hi, I should have received an email regarding the Mayor's Early Childhood Champ…"
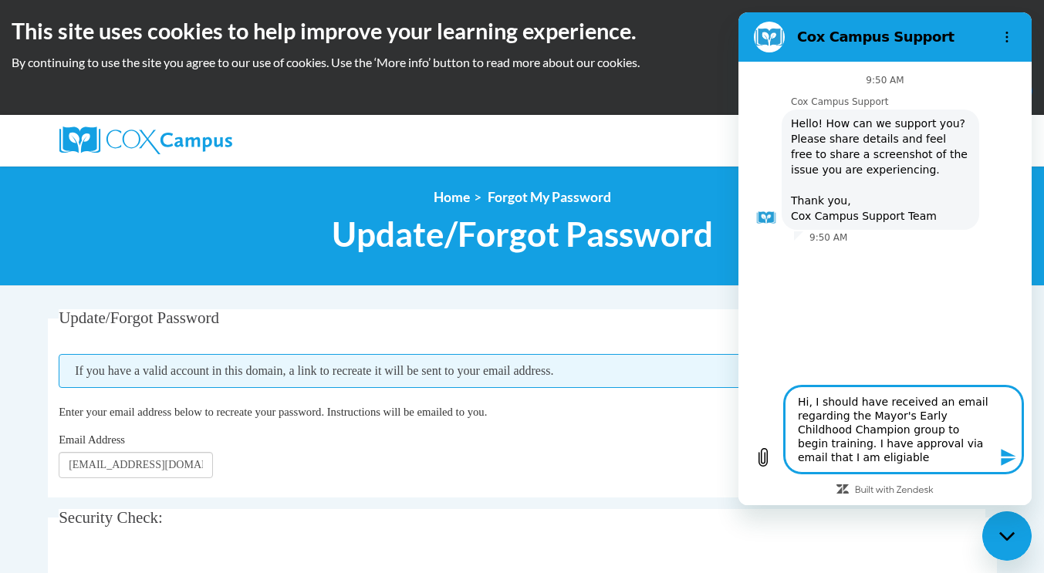
click at [811, 461] on textarea "Hi, I should have received an email regarding the Mayor's Early Childhood Champ…" at bounding box center [904, 430] width 238 height 86
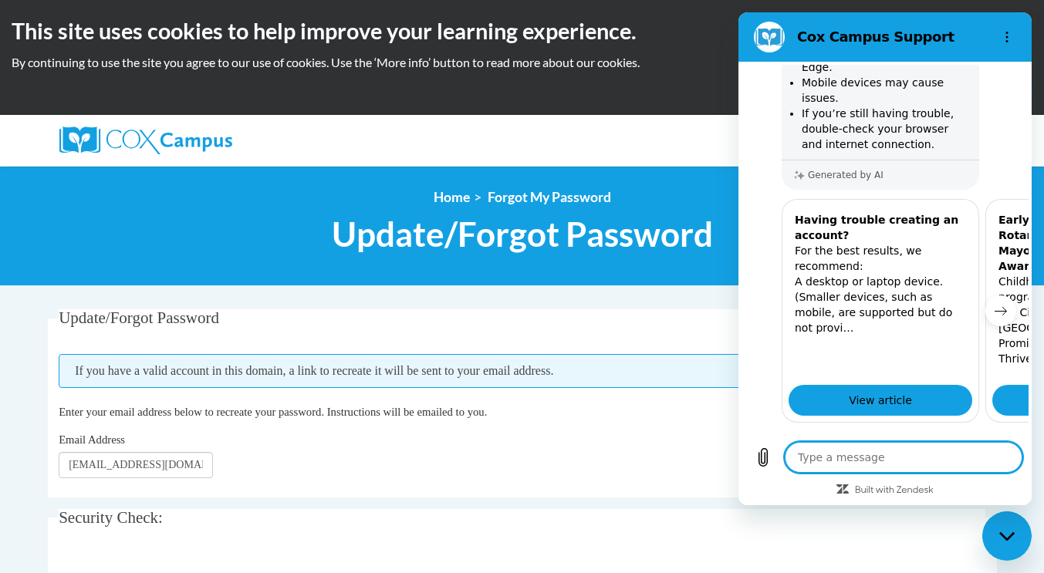
scroll to position [448, 0]
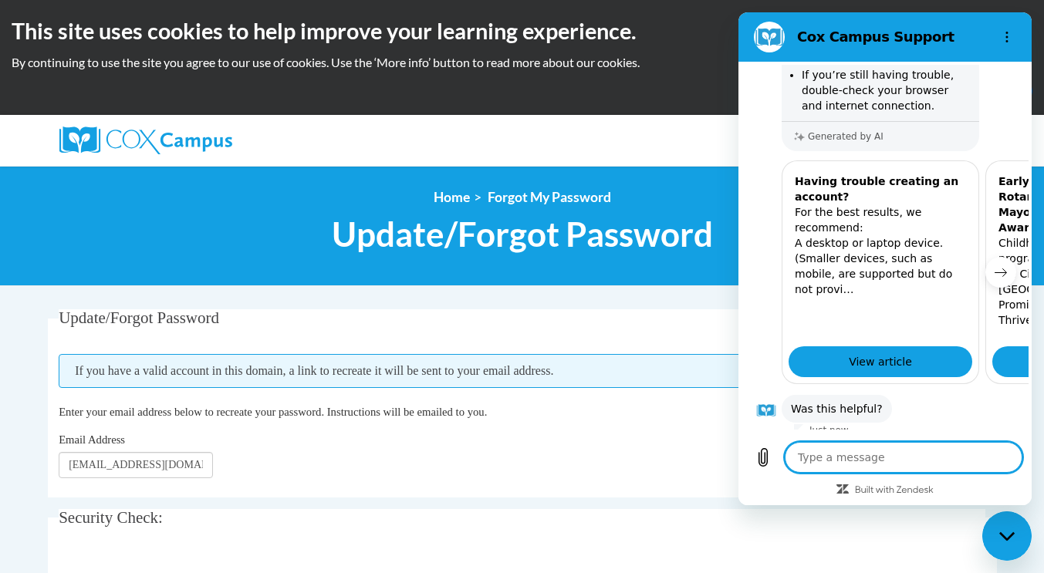
click at [566, 143] on div "Search Search..." at bounding box center [680, 134] width 633 height 39
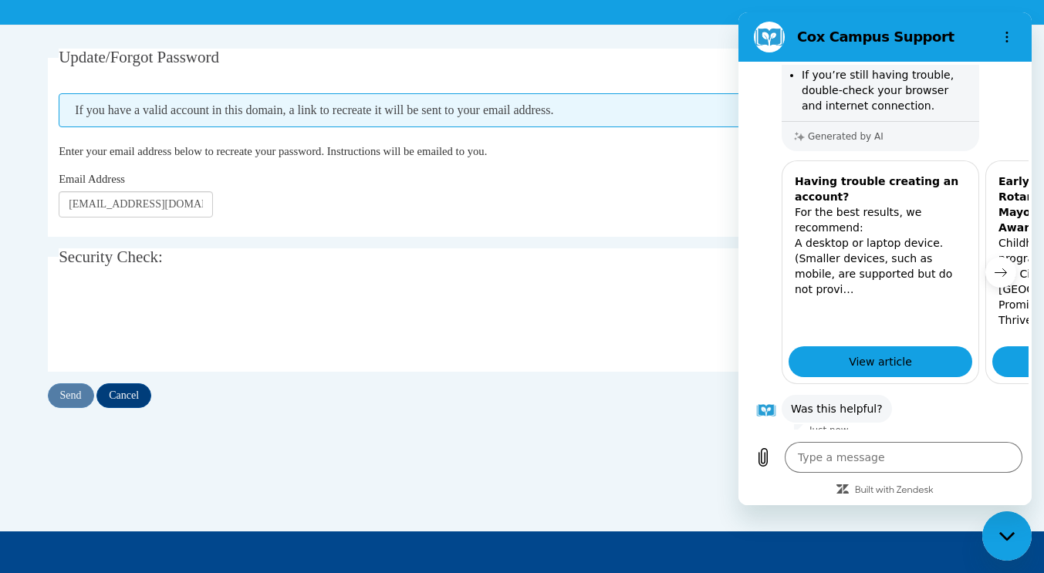
scroll to position [262, 0]
